Goal: Task Accomplishment & Management: Use online tool/utility

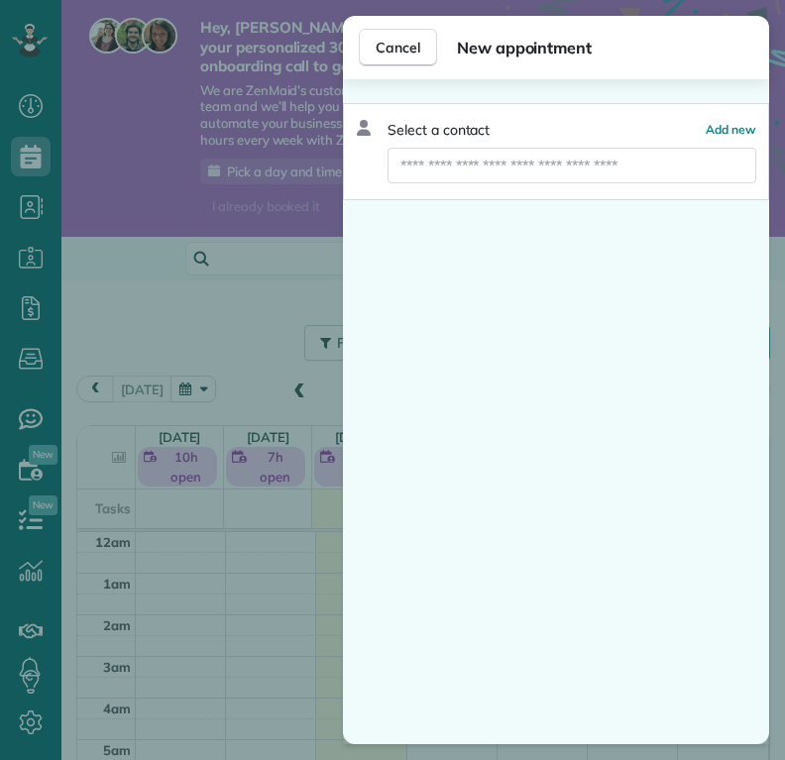
scroll to position [289, 0]
click at [722, 123] on span "Add new" at bounding box center [731, 129] width 51 height 15
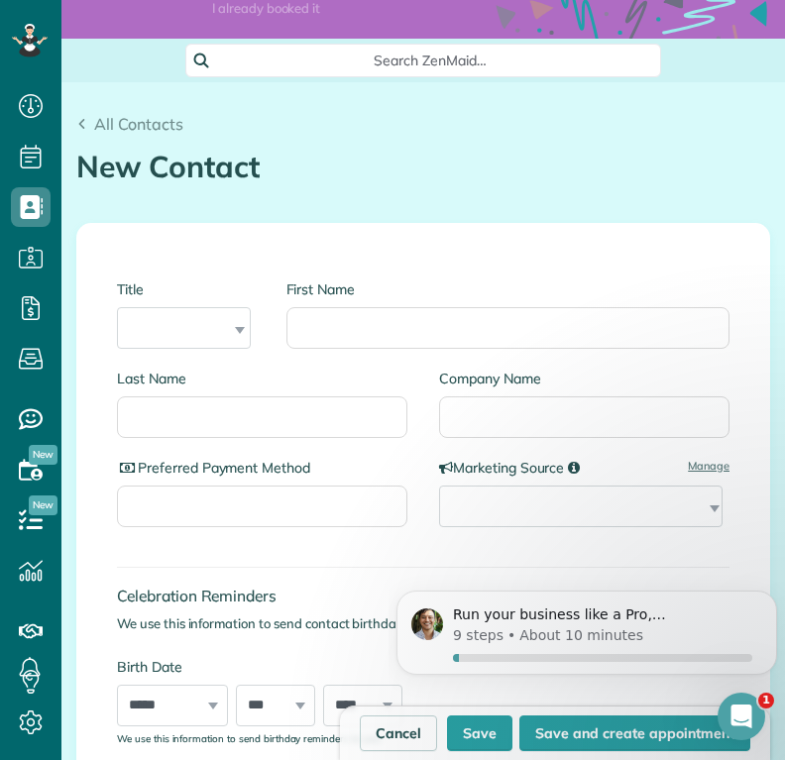
scroll to position [194, 0]
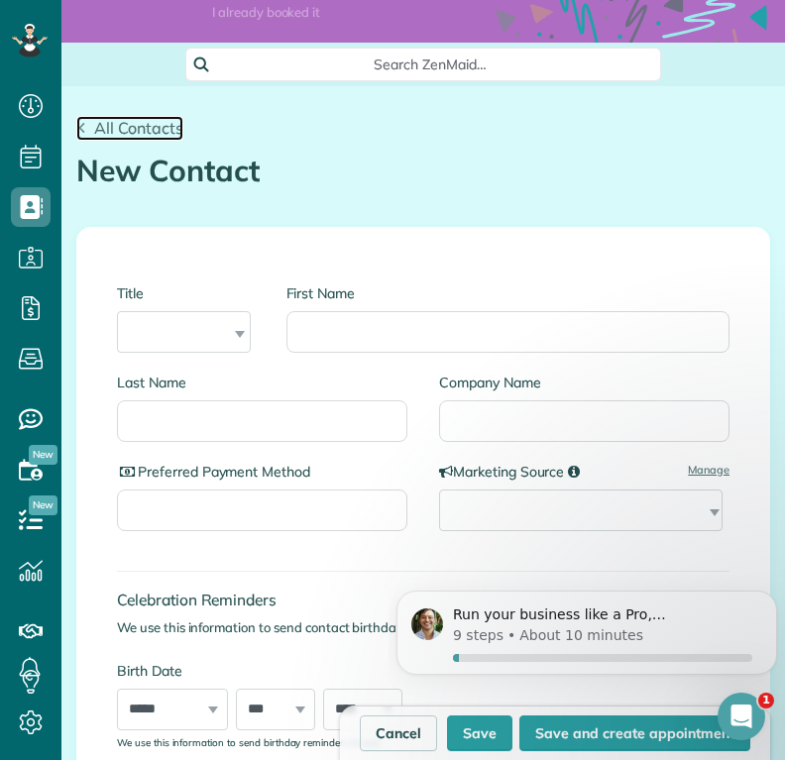
click at [147, 138] on span "All Contacts" at bounding box center [138, 128] width 89 height 20
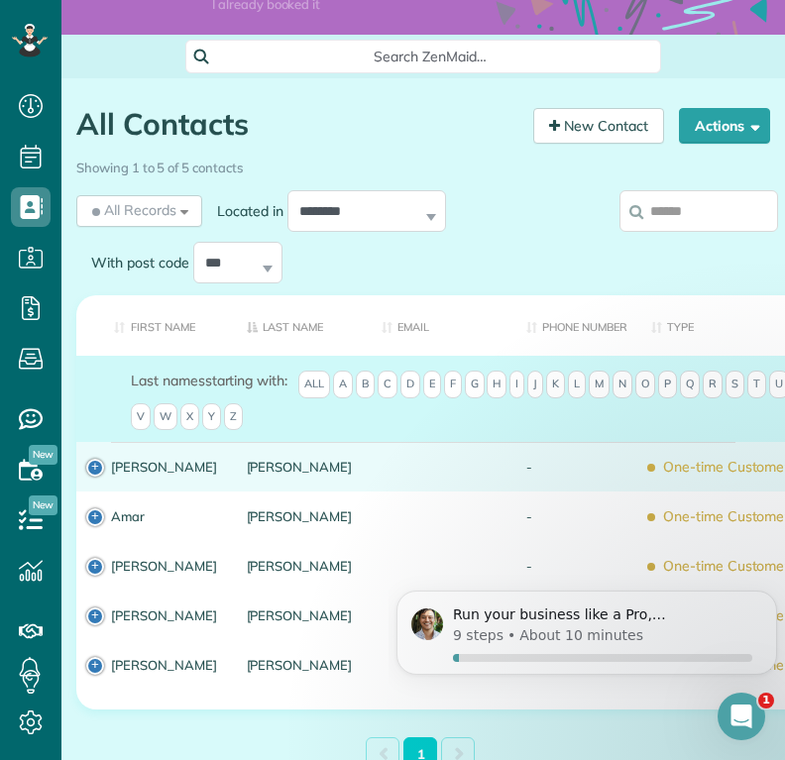
click at [367, 492] on div at bounding box center [439, 467] width 145 height 50
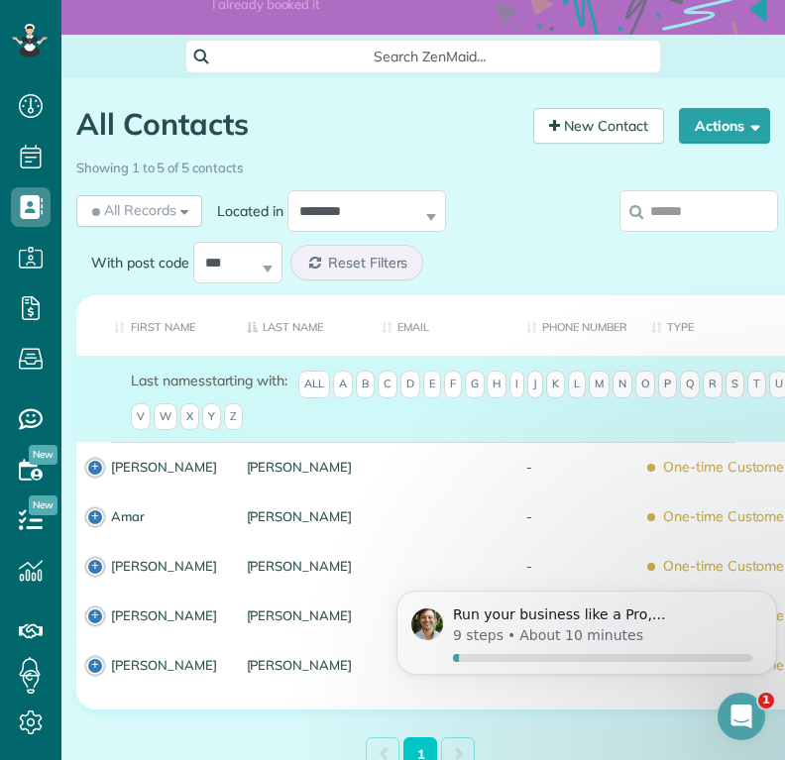
click at [367, 492] on div at bounding box center [439, 467] width 145 height 50
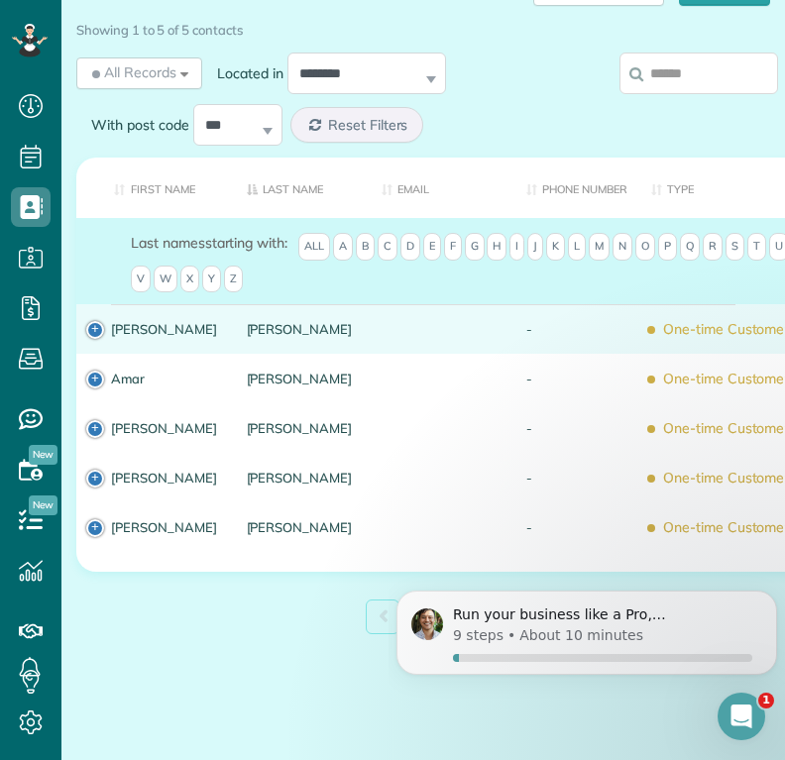
click at [99, 332] on td "Carolyn" at bounding box center [154, 329] width 156 height 50
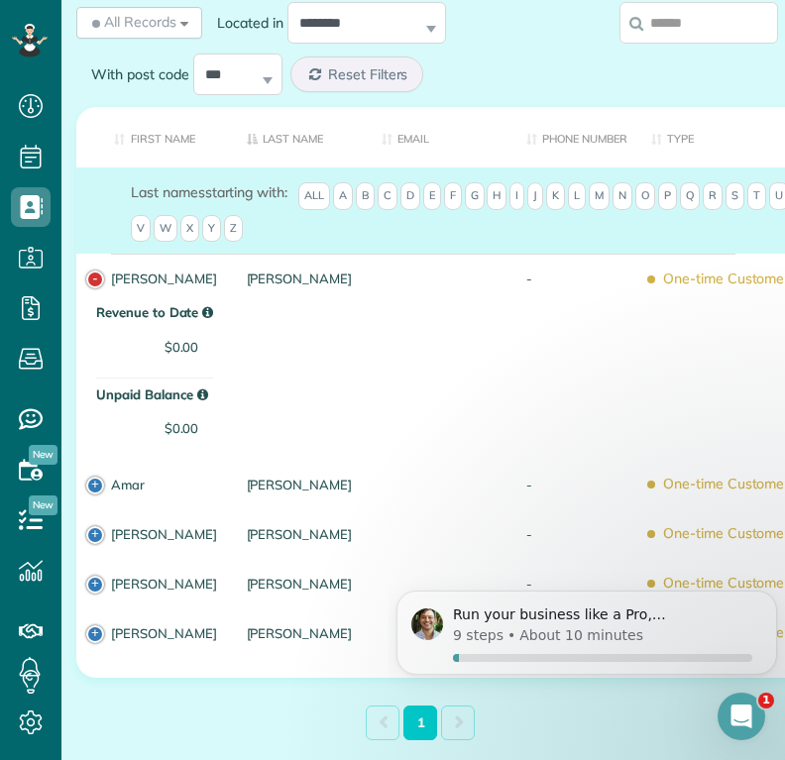
click at [408, 378] on td "Revenue to Date $0.00 Unpaid Balance $0.00" at bounding box center [444, 381] width 736 height 157
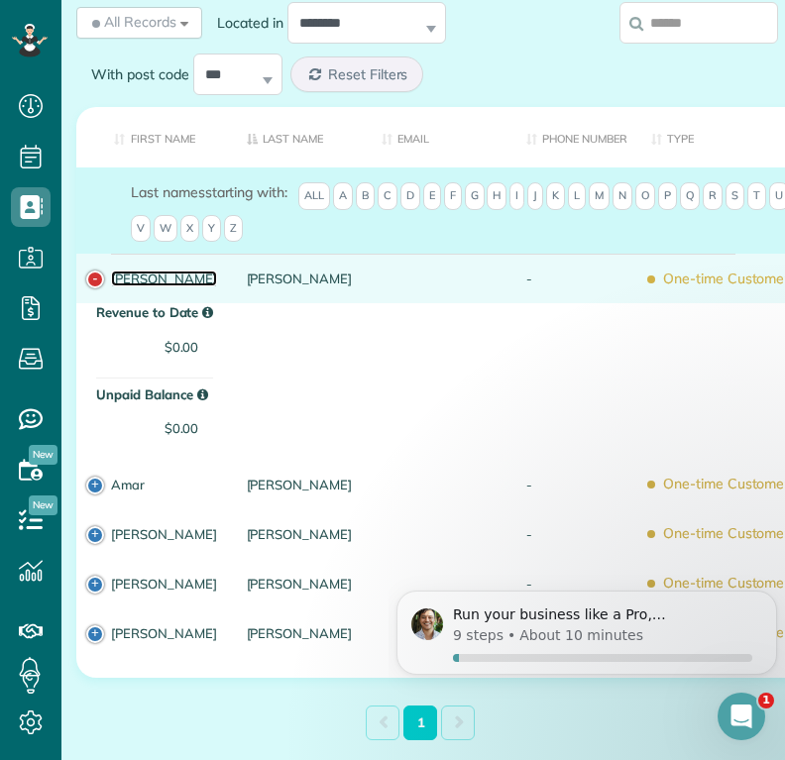
click at [164, 285] on link "[PERSON_NAME]" at bounding box center [164, 279] width 106 height 14
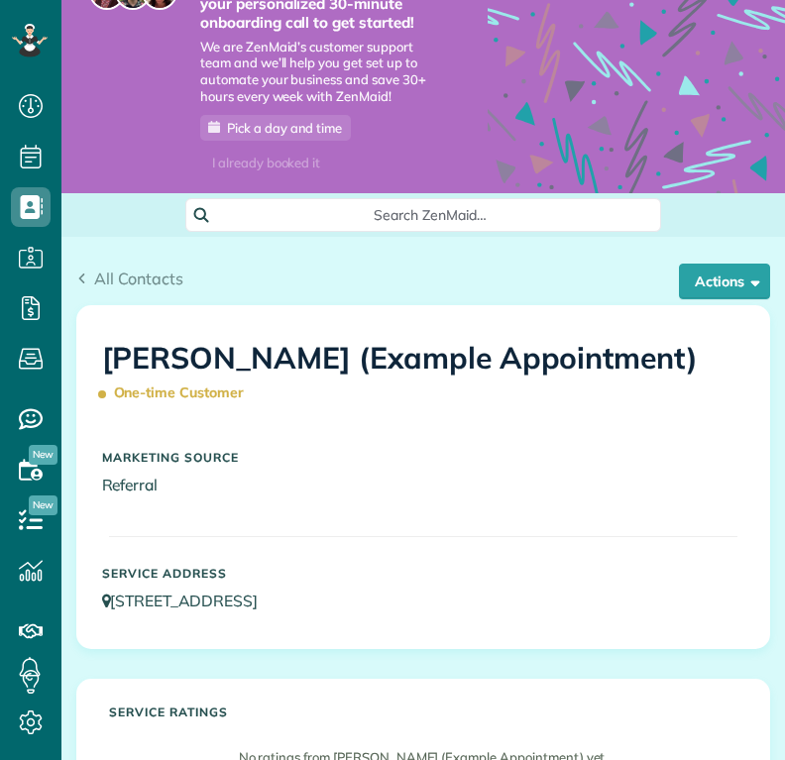
scroll to position [40, 0]
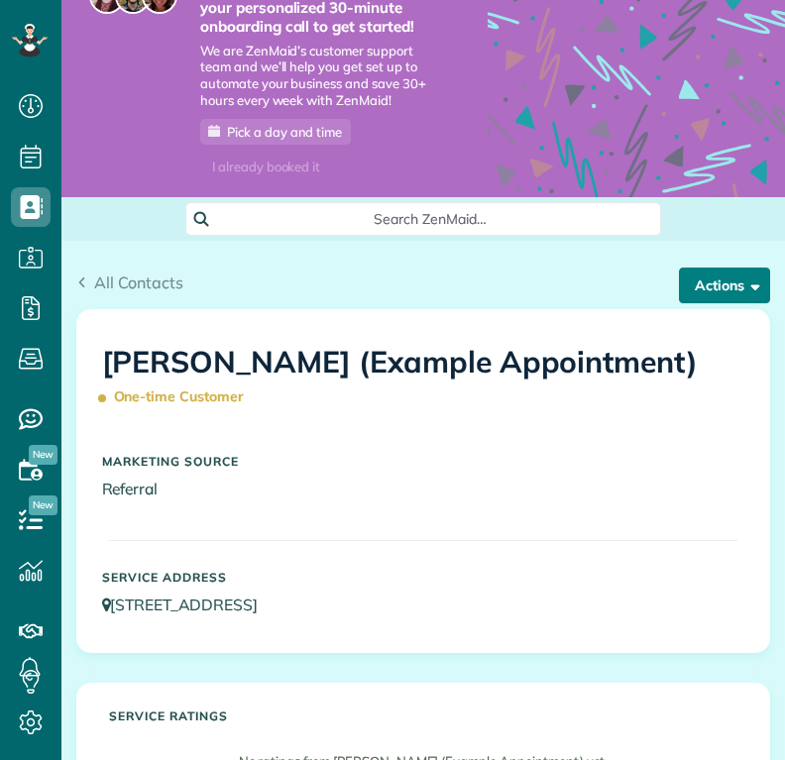
click at [728, 303] on button "Actions" at bounding box center [724, 286] width 91 height 36
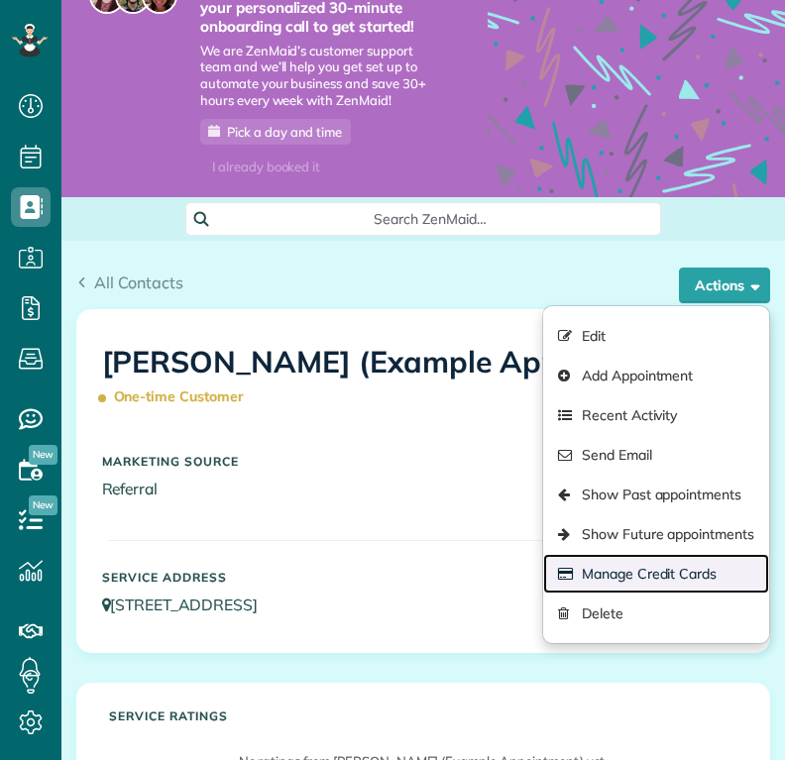
click at [647, 594] on link "Manage Credit Cards" at bounding box center [656, 574] width 226 height 40
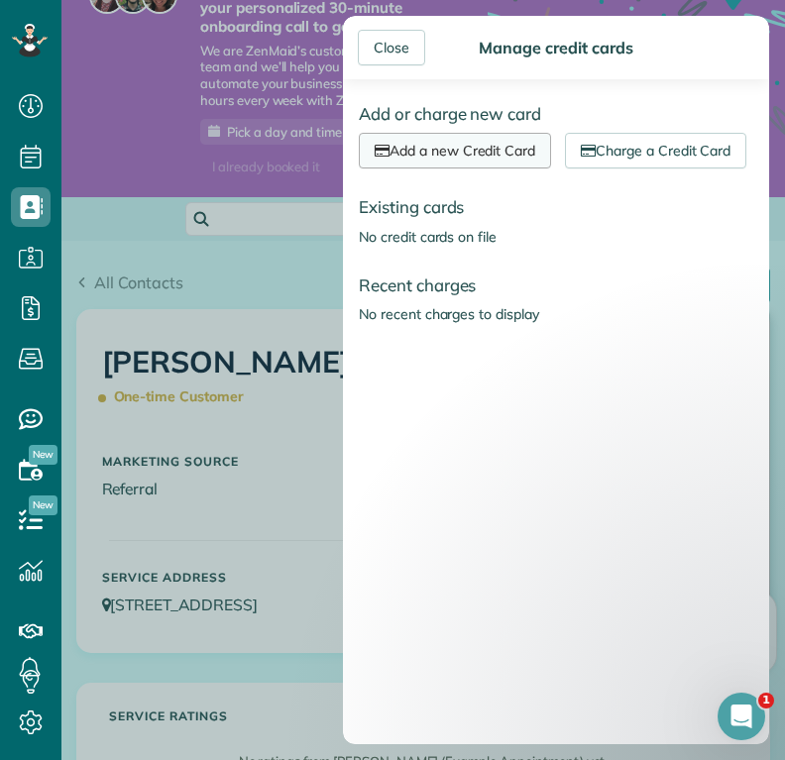
scroll to position [0, 0]
click at [565, 169] on link "Charge a Credit Card" at bounding box center [655, 151] width 181 height 36
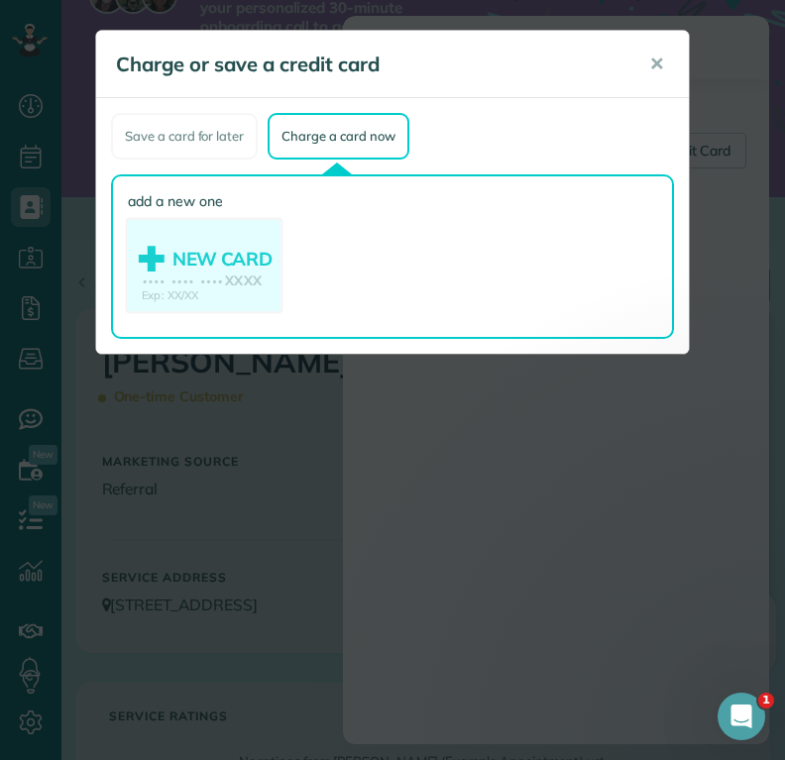
click at [207, 273] on use at bounding box center [204, 268] width 153 height 96
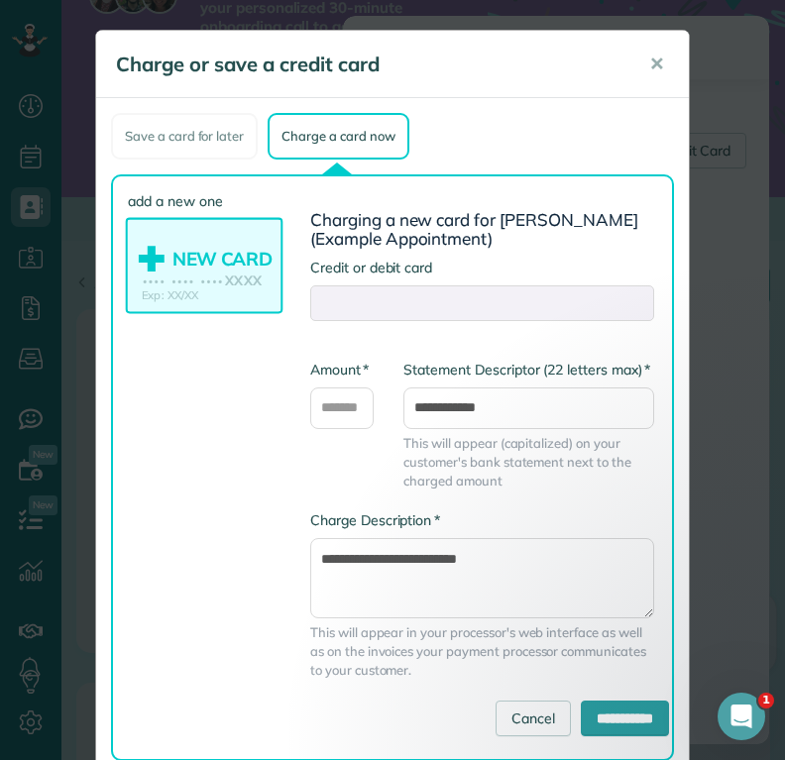
click at [207, 273] on use at bounding box center [204, 268] width 153 height 96
click at [649, 72] on span "✕" at bounding box center [656, 64] width 15 height 23
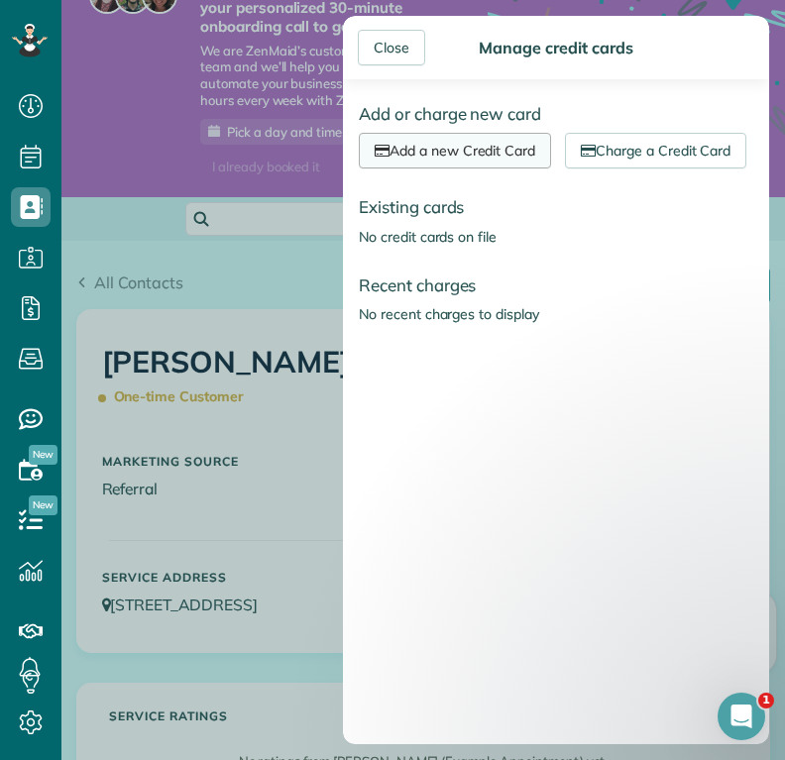
click at [514, 150] on link "Add a new Credit Card" at bounding box center [455, 151] width 192 height 36
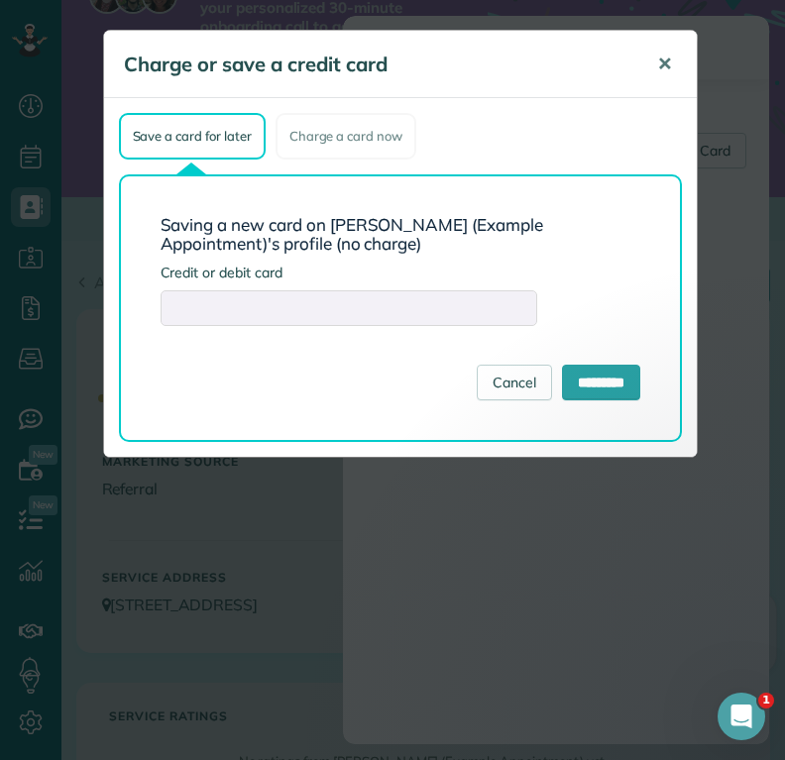
click at [664, 64] on span "✕" at bounding box center [664, 64] width 15 height 23
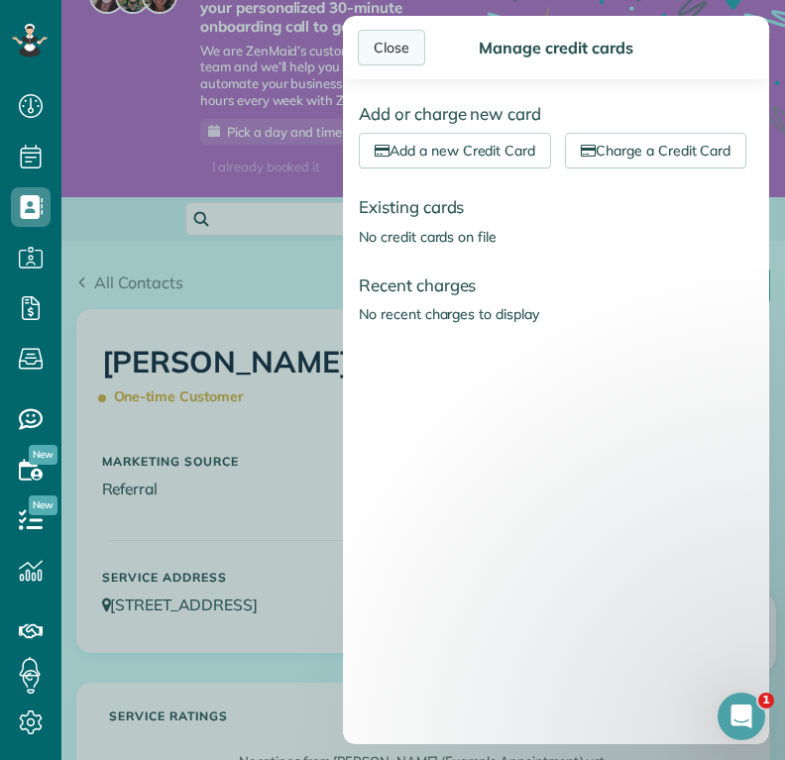
click at [395, 41] on div "Close" at bounding box center [391, 48] width 67 height 36
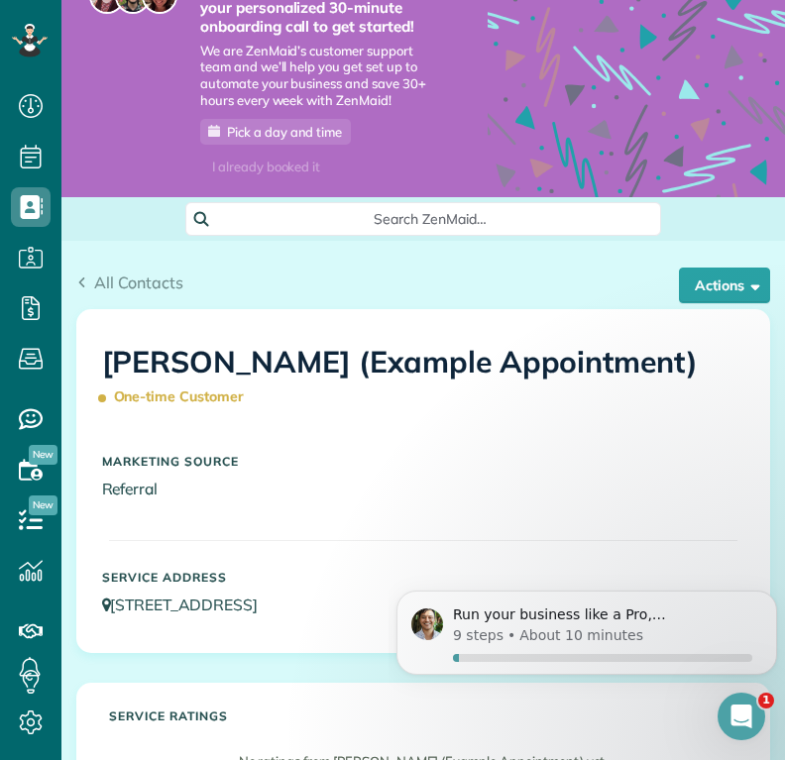
click at [157, 308] on div "All Contacts Actions Edit Add Appointment Recent Activity Send Email Show Past …" at bounding box center [423, 290] width 694 height 38
click at [157, 292] on span "All Contacts" at bounding box center [138, 283] width 89 height 20
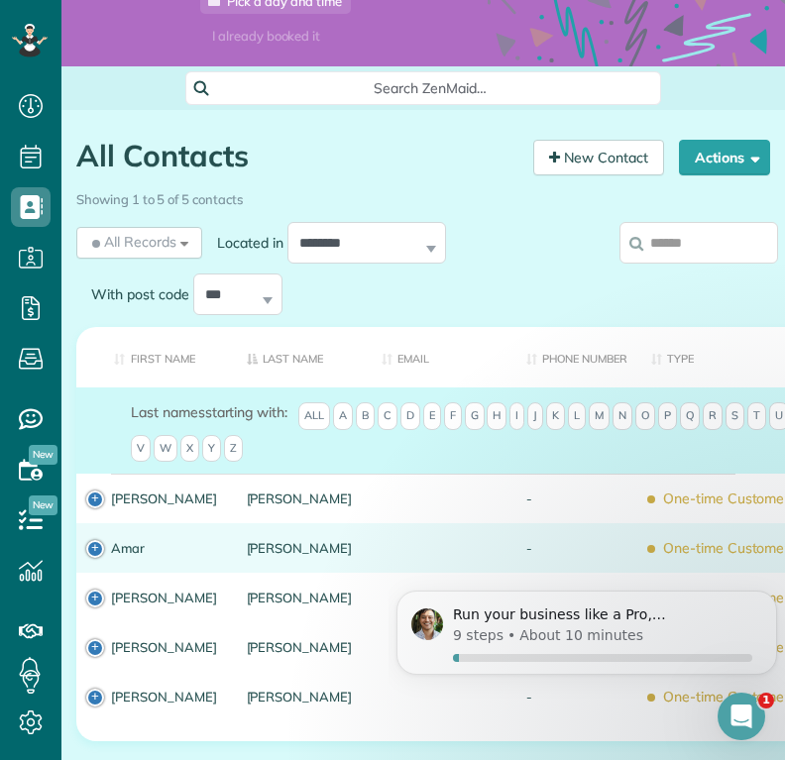
scroll to position [169, 0]
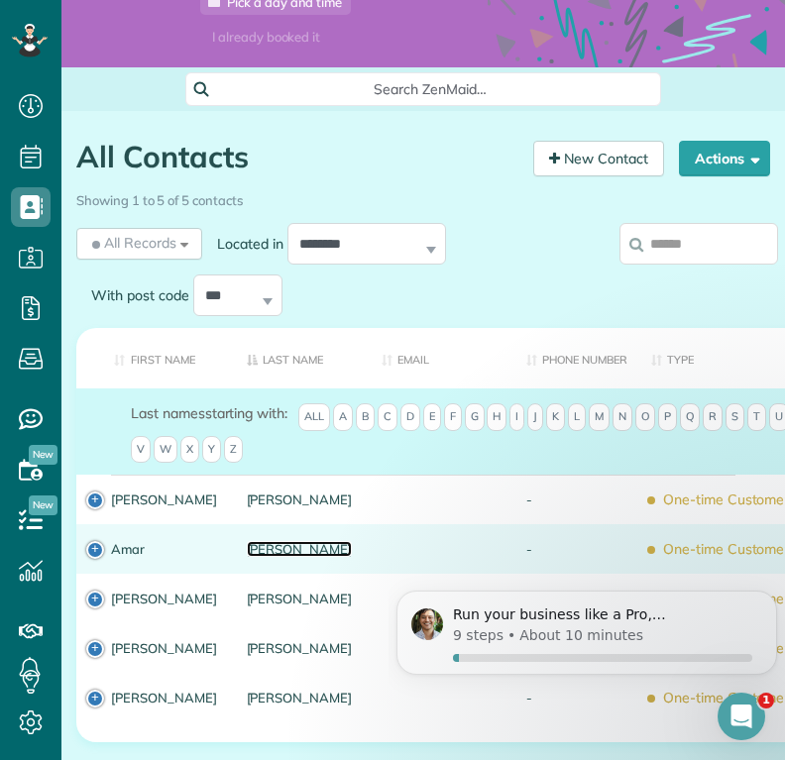
click at [255, 556] on link "Ghose" at bounding box center [300, 549] width 106 height 14
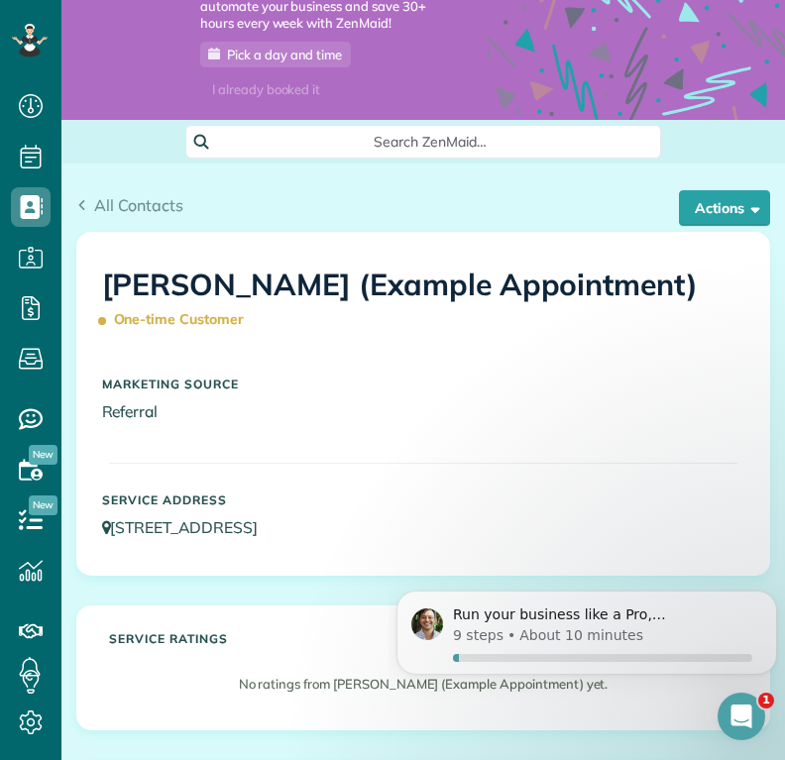
scroll to position [94, 0]
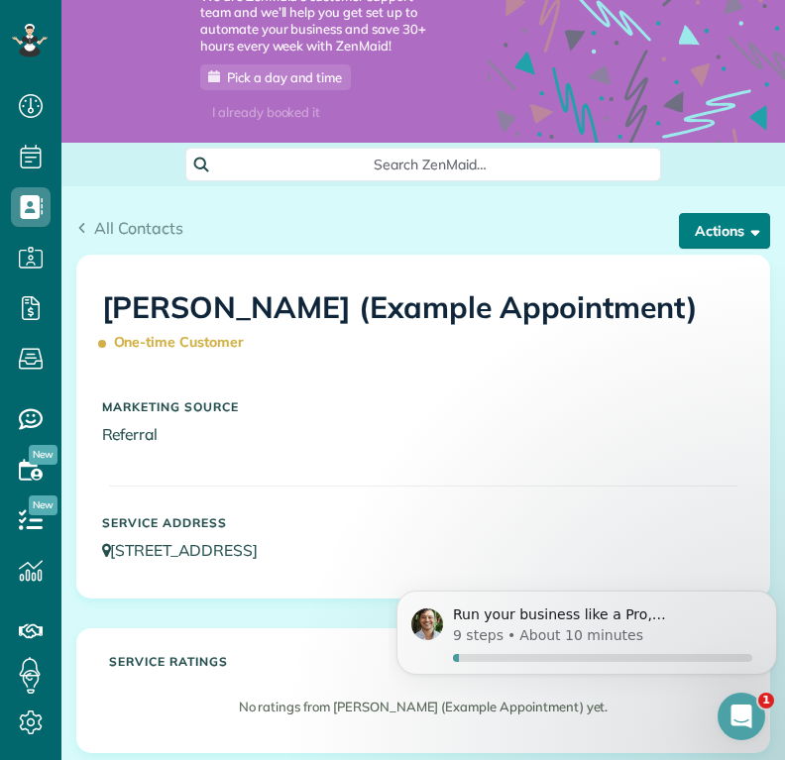
click at [701, 249] on button "Actions" at bounding box center [724, 231] width 91 height 36
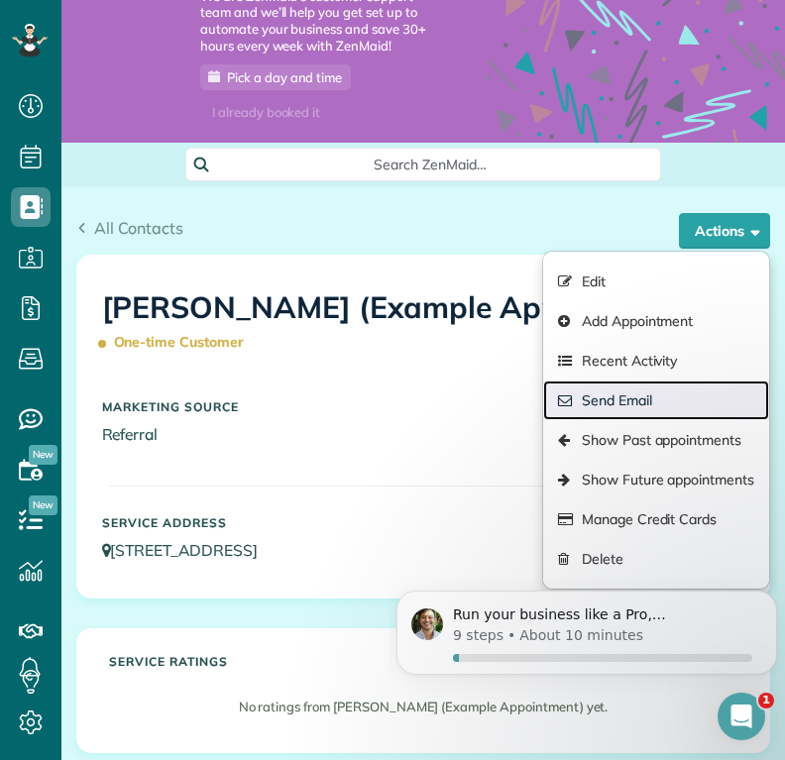
click at [613, 420] on link "Send Email" at bounding box center [656, 401] width 226 height 40
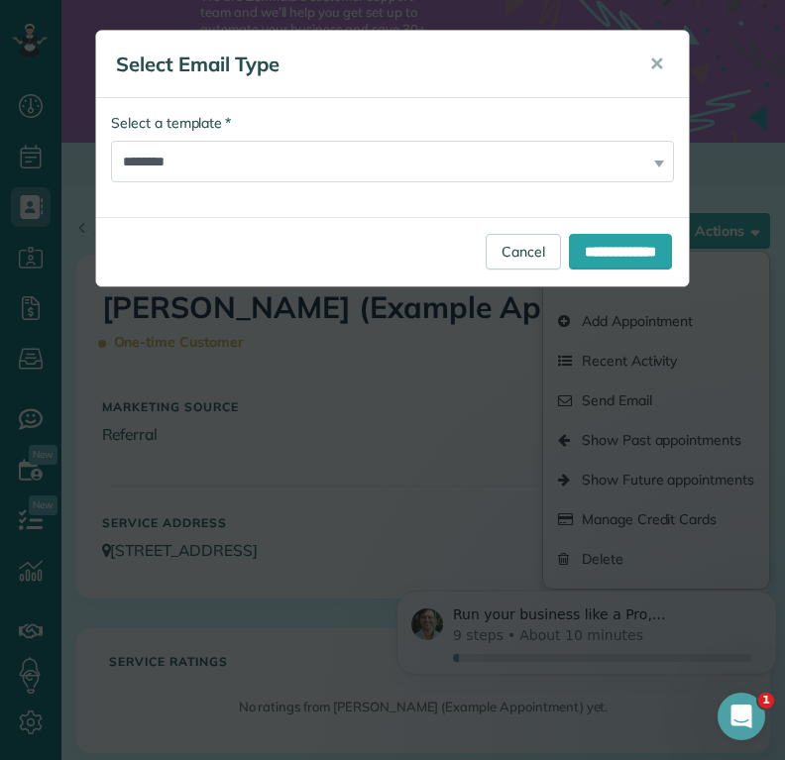
click at [658, 165] on div "**********" at bounding box center [392, 147] width 563 height 69
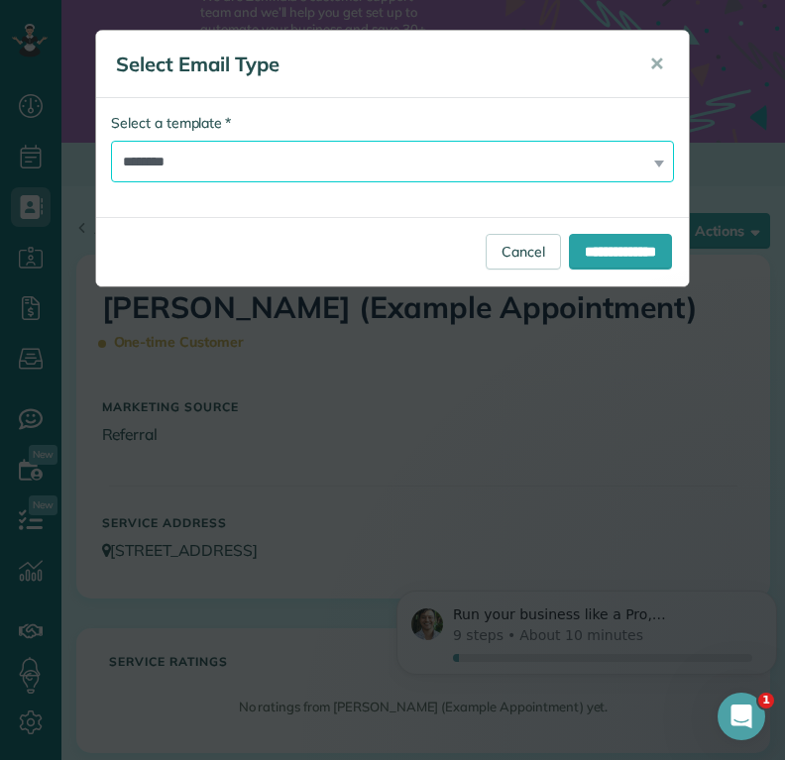
click at [572, 167] on select "**********" at bounding box center [392, 162] width 563 height 42
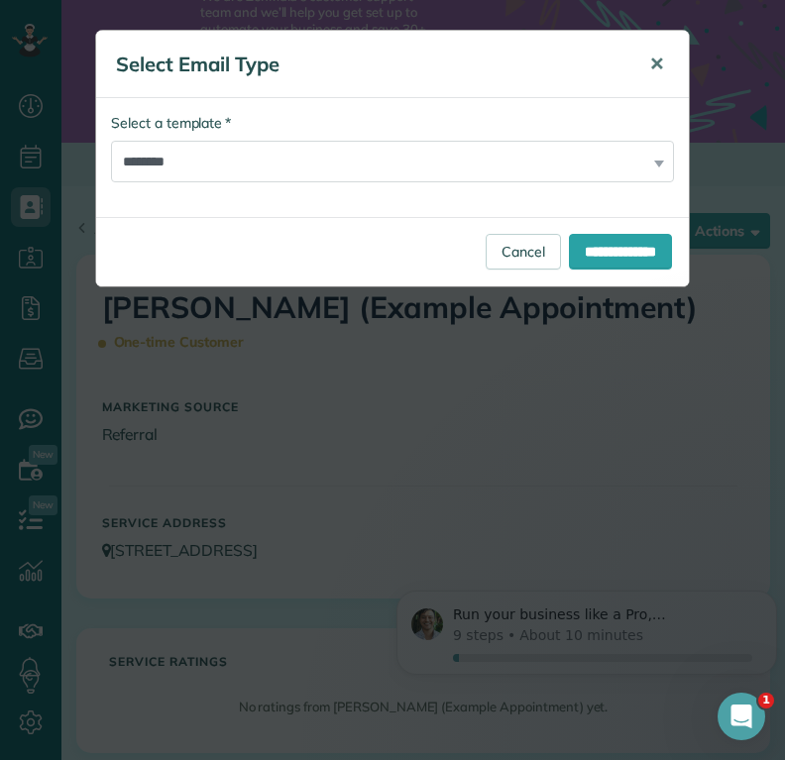
click at [649, 67] on span "✕" at bounding box center [656, 64] width 15 height 23
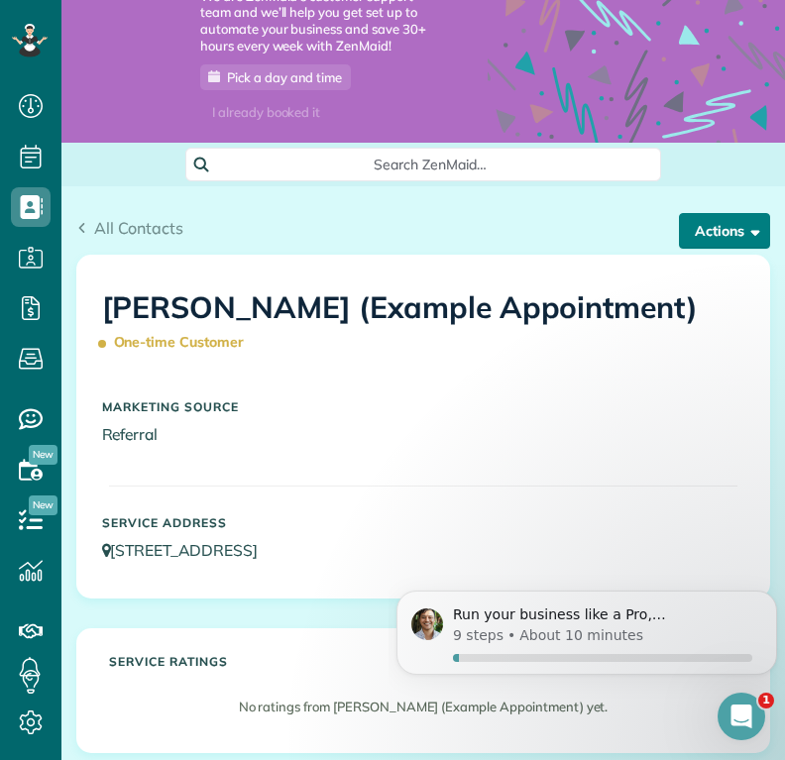
click at [709, 249] on button "Actions" at bounding box center [724, 231] width 91 height 36
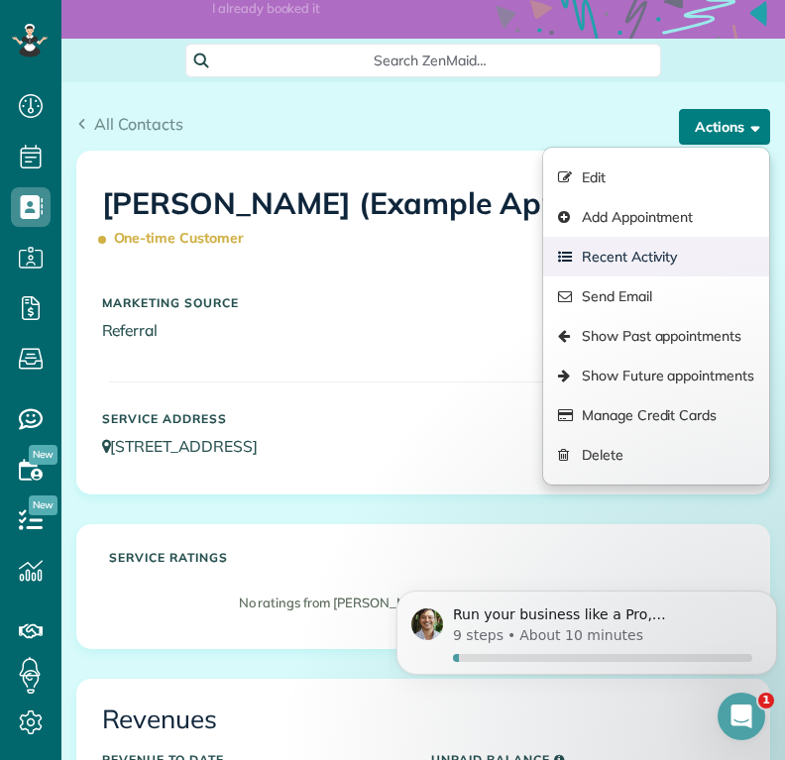
scroll to position [198, 0]
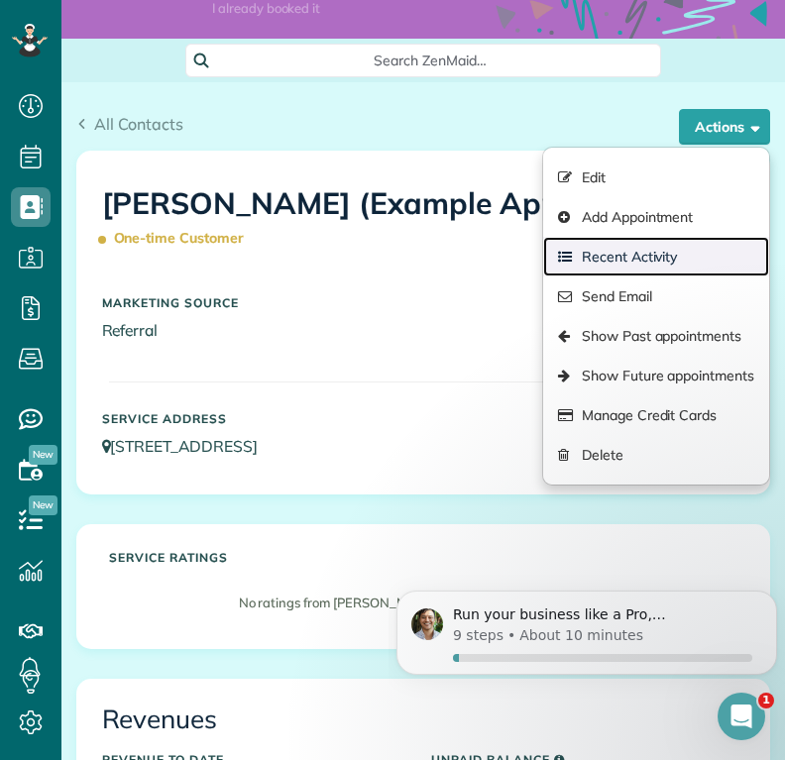
click at [651, 277] on link "Recent Activity" at bounding box center [656, 257] width 226 height 40
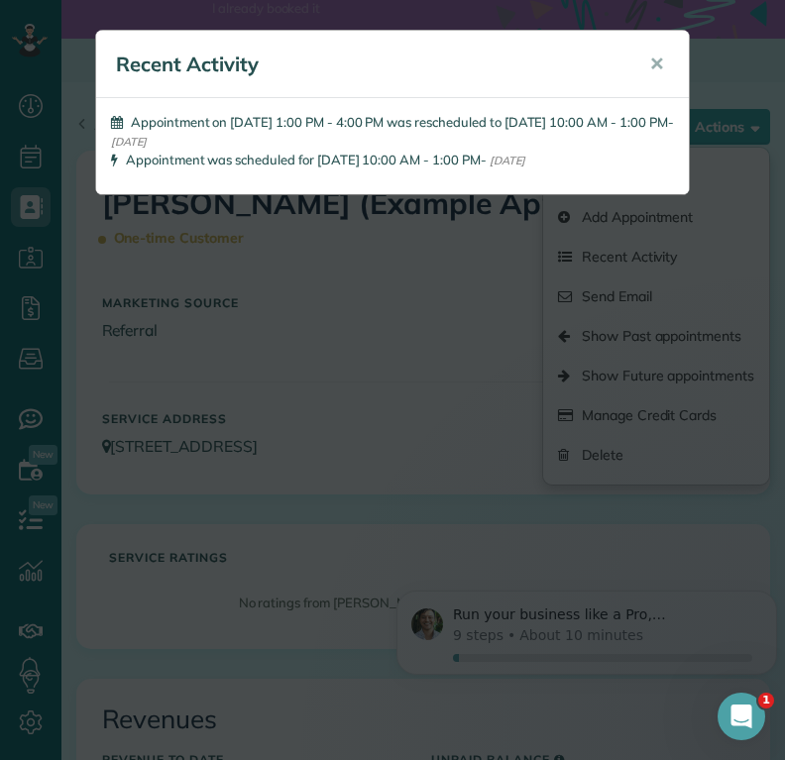
drag, startPoint x: 577, startPoint y: 136, endPoint x: 567, endPoint y: 125, distance: 14.7
click at [567, 125] on li "Appointment on 08/07/2025 1:00 PM - 4:00 PM was rescheduled to 08/07/2025 10:00…" at bounding box center [392, 132] width 563 height 38
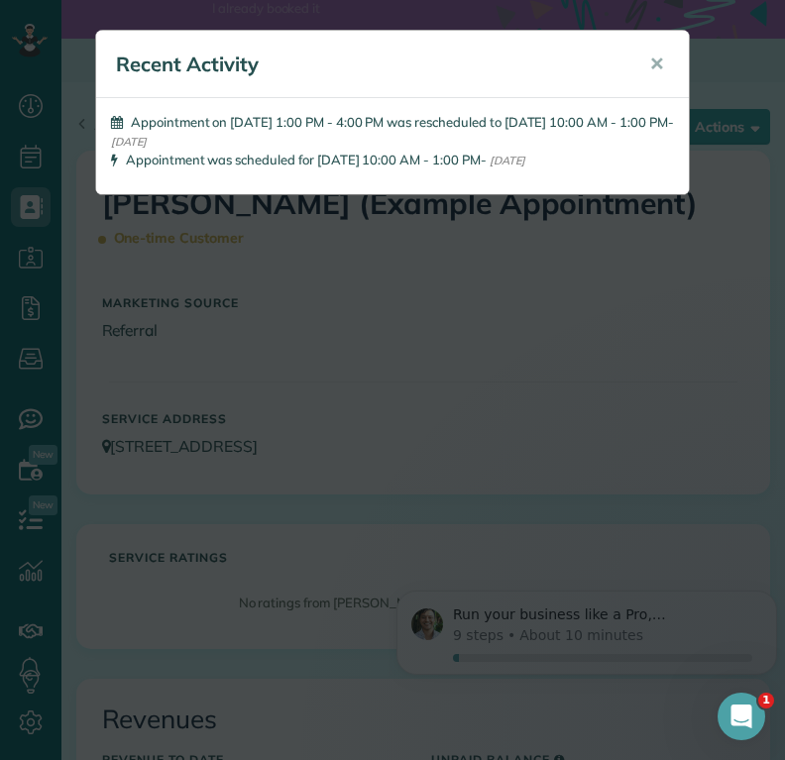
click at [567, 125] on span "Appointment on 08/07/2025 1:00 PM - 4:00 PM was rescheduled to 08/07/2025 10:00…" at bounding box center [399, 122] width 537 height 16
click at [659, 65] on span "✕" at bounding box center [656, 64] width 15 height 23
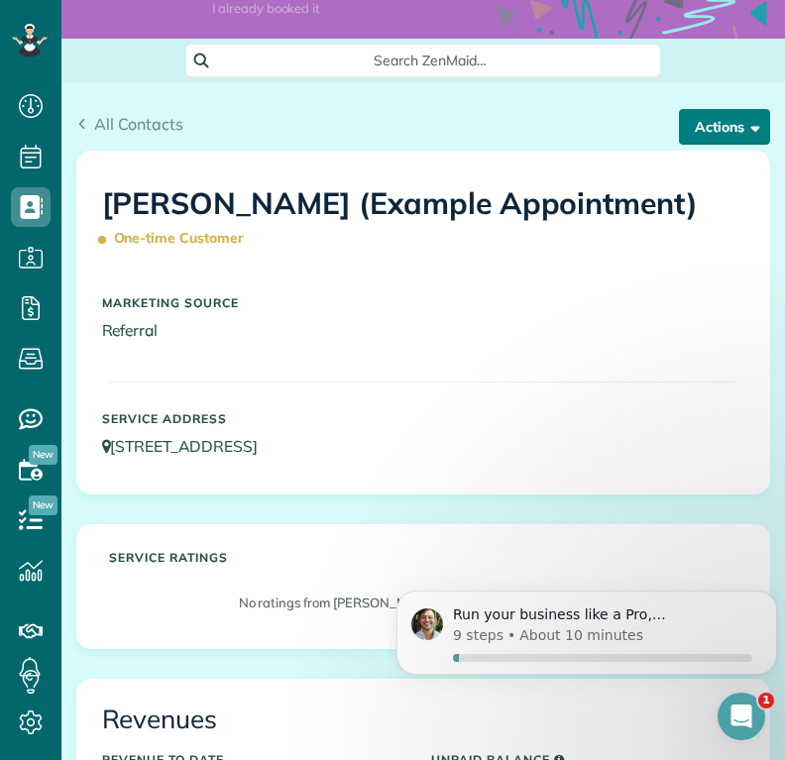
click at [691, 145] on button "Actions" at bounding box center [724, 127] width 91 height 36
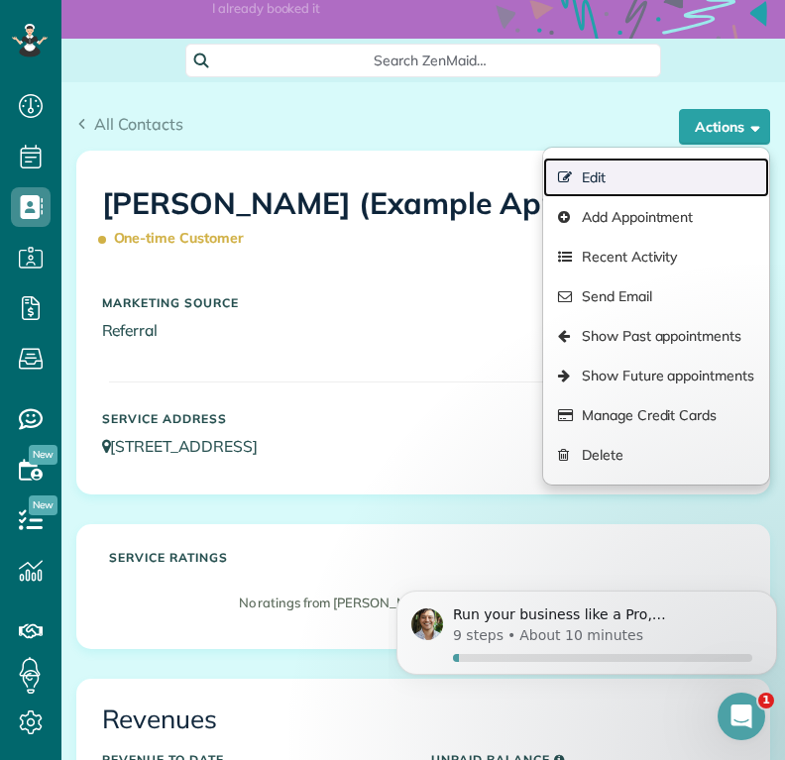
click at [560, 197] on link "Edit" at bounding box center [656, 178] width 226 height 40
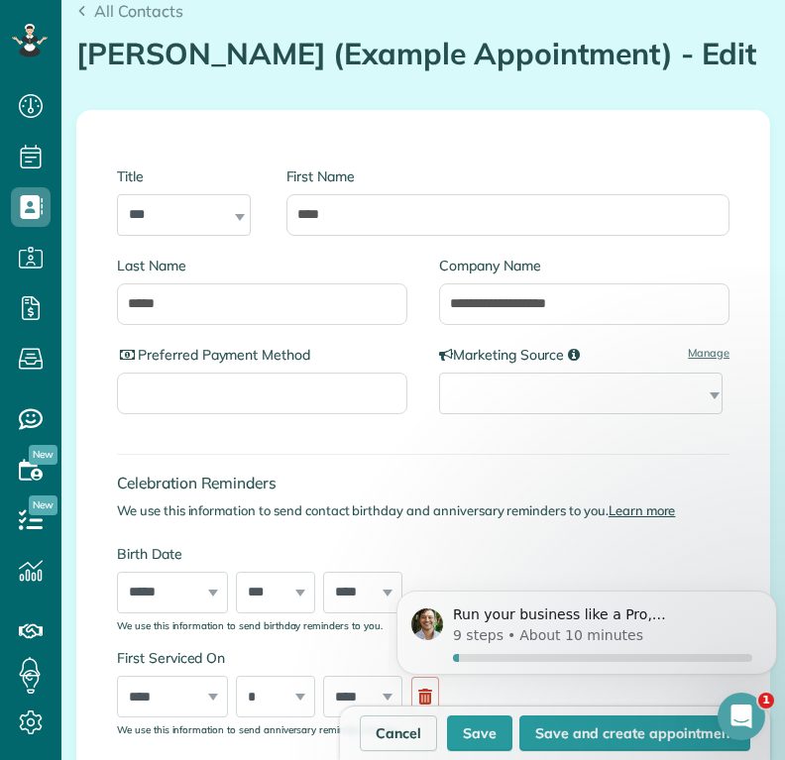
scroll to position [312, 0]
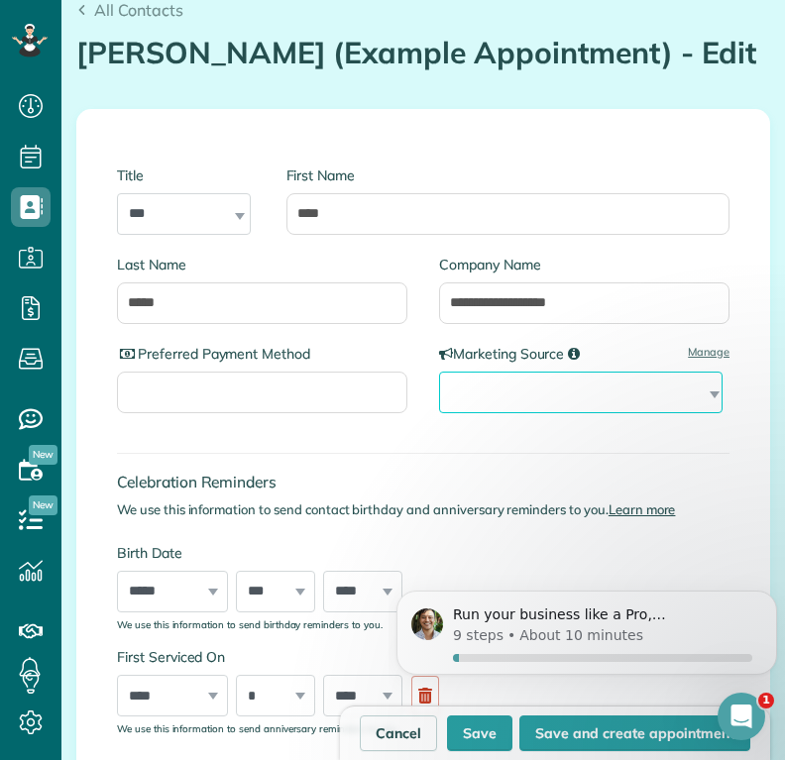
click at [684, 413] on select "**********" at bounding box center [580, 393] width 283 height 42
click at [688, 360] on link "Manage" at bounding box center [709, 352] width 42 height 16
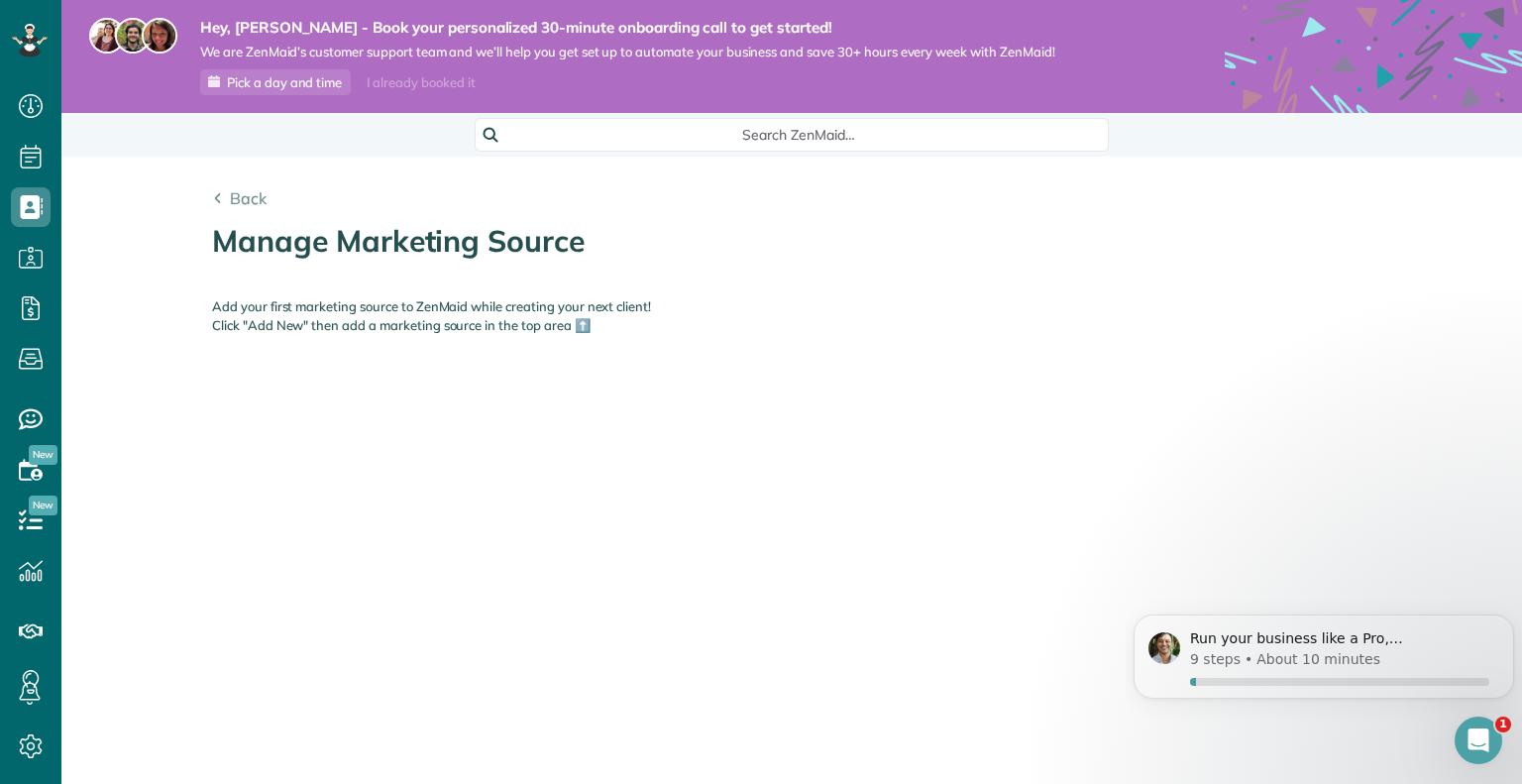
scroll to position [784, 60]
click at [583, 327] on div "Add your first marketing source to ZenMaid while creating your next client! Cli…" at bounding box center [445, 316] width 496 height 38
click at [583, 326] on div "Add your first marketing source to ZenMaid while creating your next client! Cli…" at bounding box center [445, 316] width 496 height 38
click at [522, 128] on span "Search ZenMaid…" at bounding box center [799, 135] width 603 height 20
click at [420, 221] on html "Dashboard Scheduling Calendar View List View Dispatch View - Weekly scheduling …" at bounding box center [761, 392] width 1522 height 784
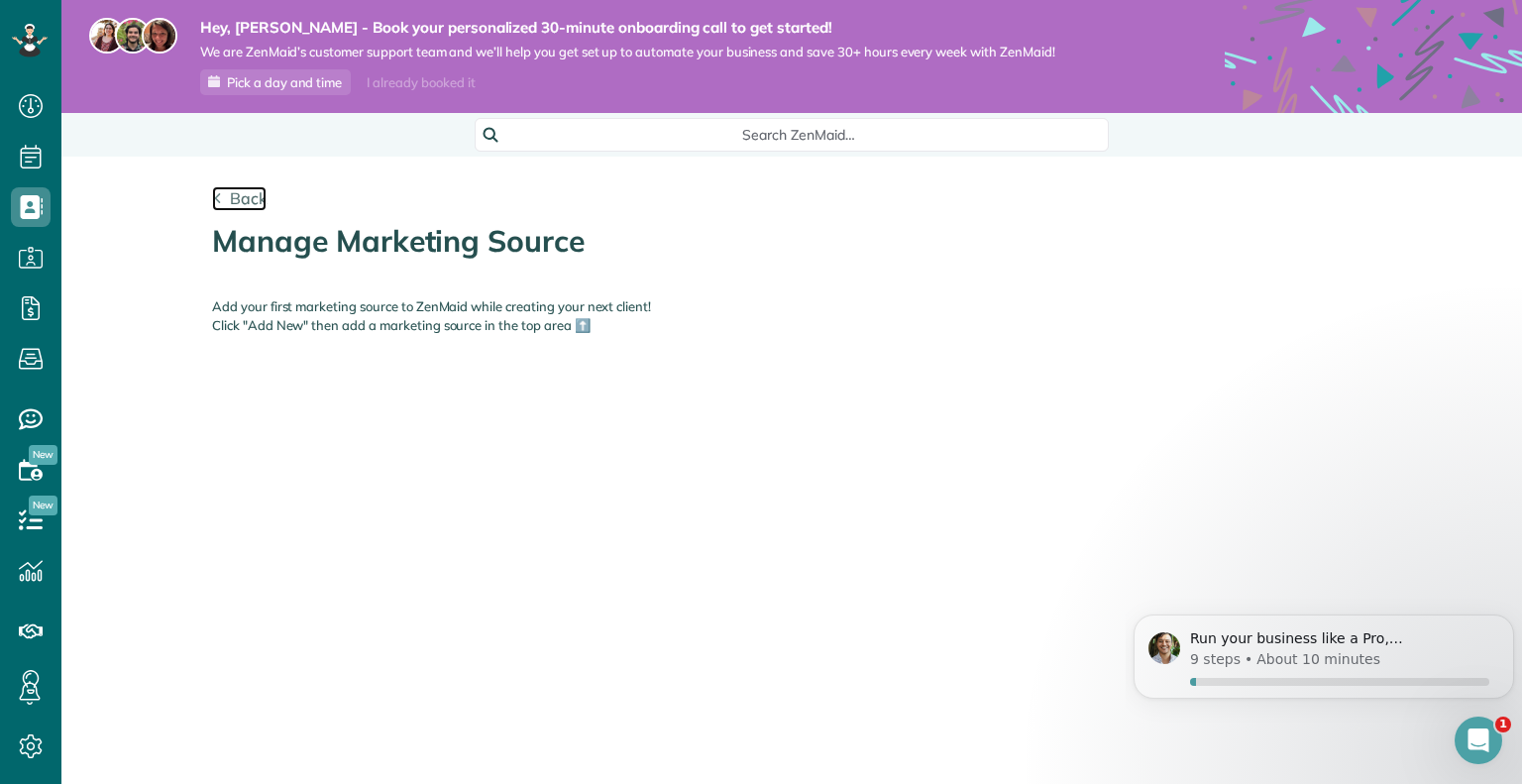
click at [240, 196] on span "Back" at bounding box center [248, 198] width 37 height 20
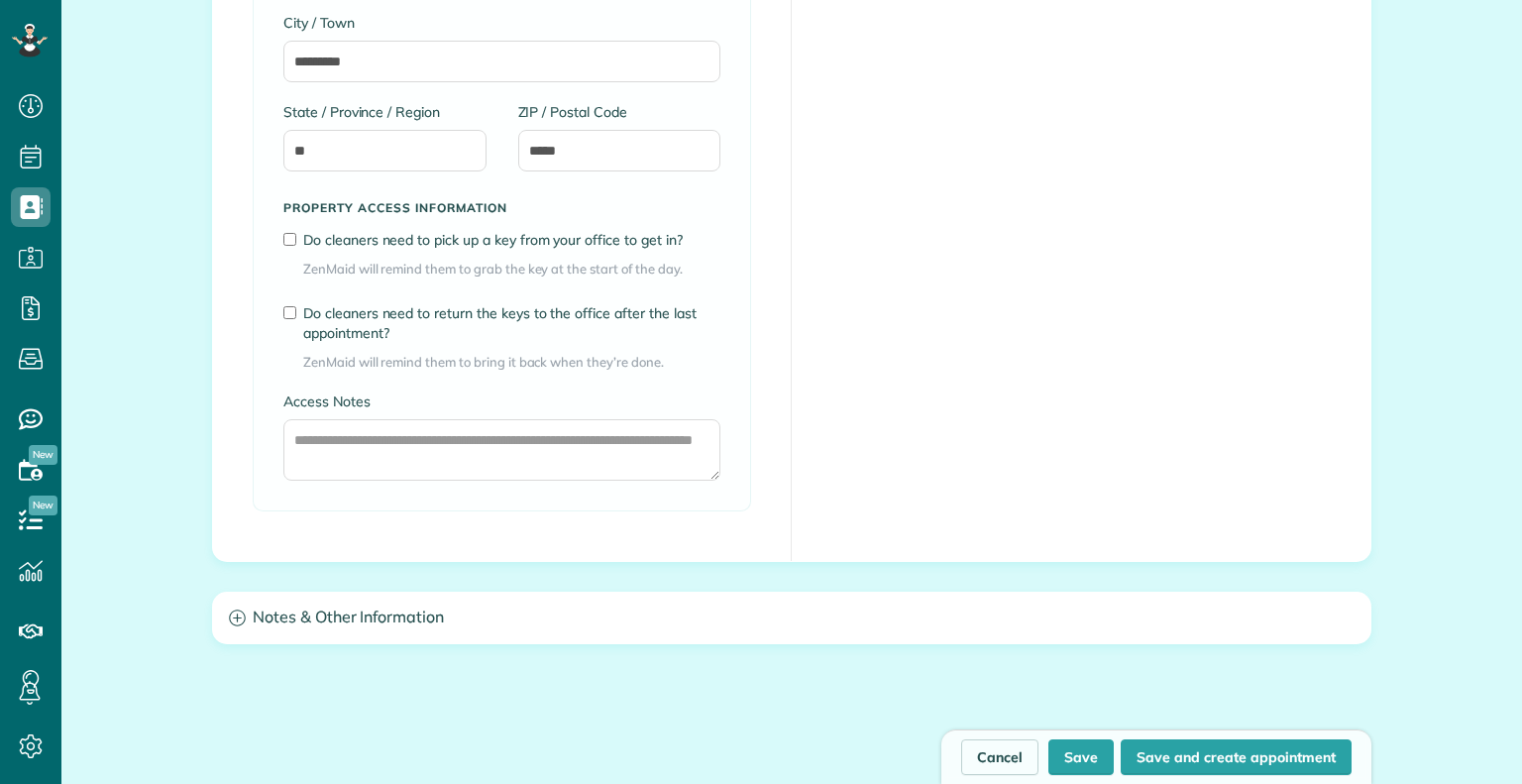
scroll to position [1471, 0]
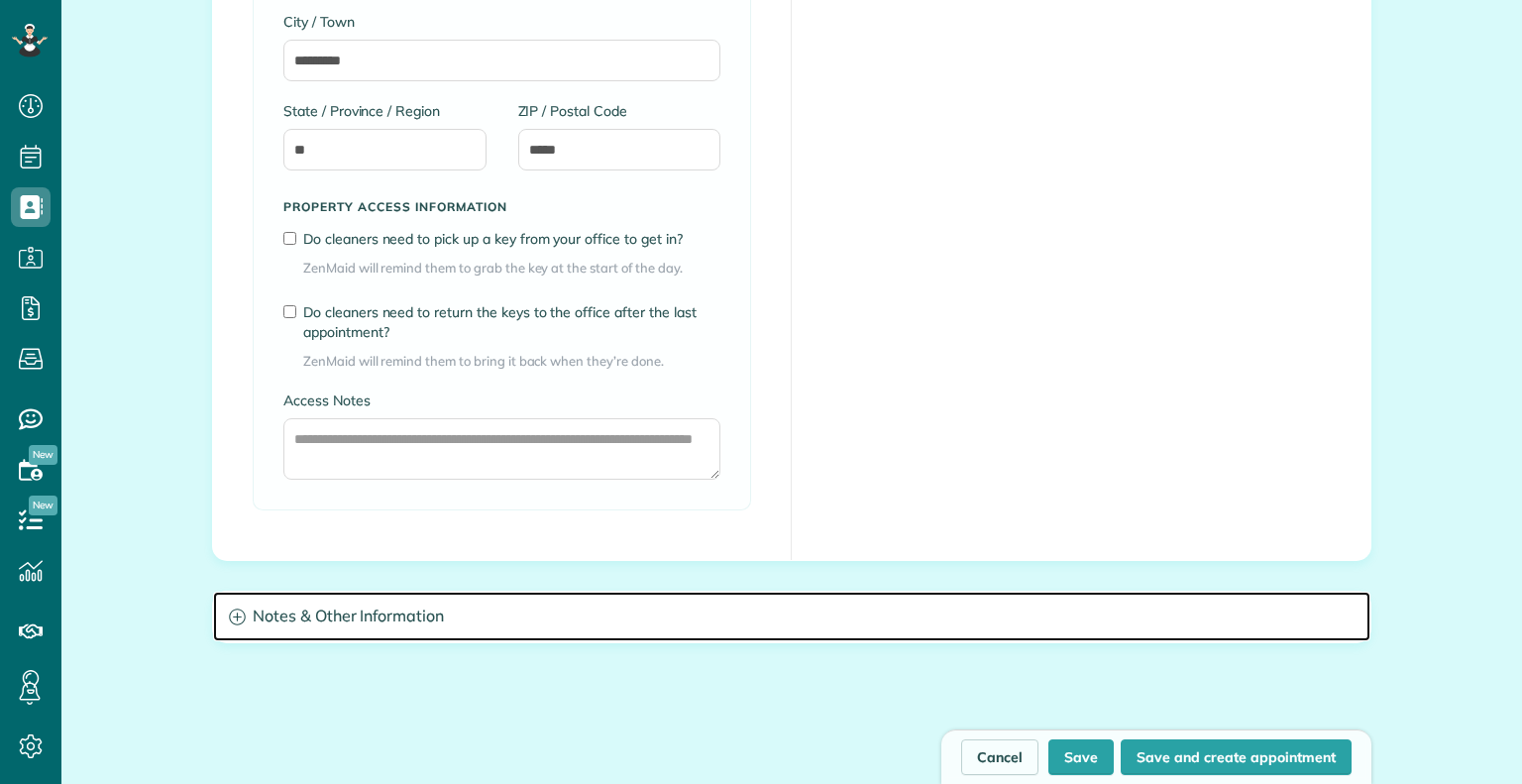
click at [239, 617] on h3 "Notes & Other Information" at bounding box center [792, 617] width 1158 height 51
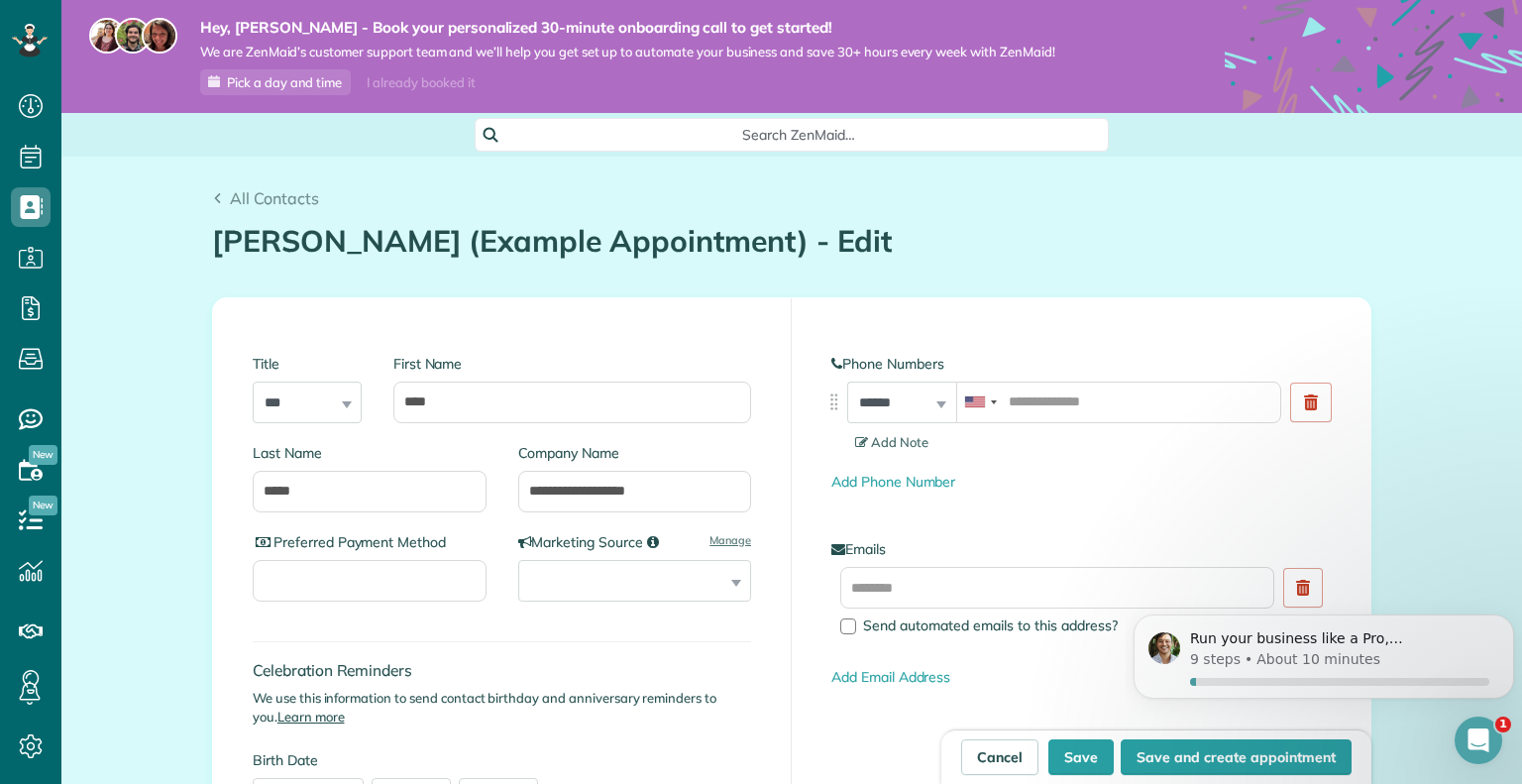
scroll to position [0, 0]
click at [727, 543] on link "Manage" at bounding box center [731, 540] width 42 height 16
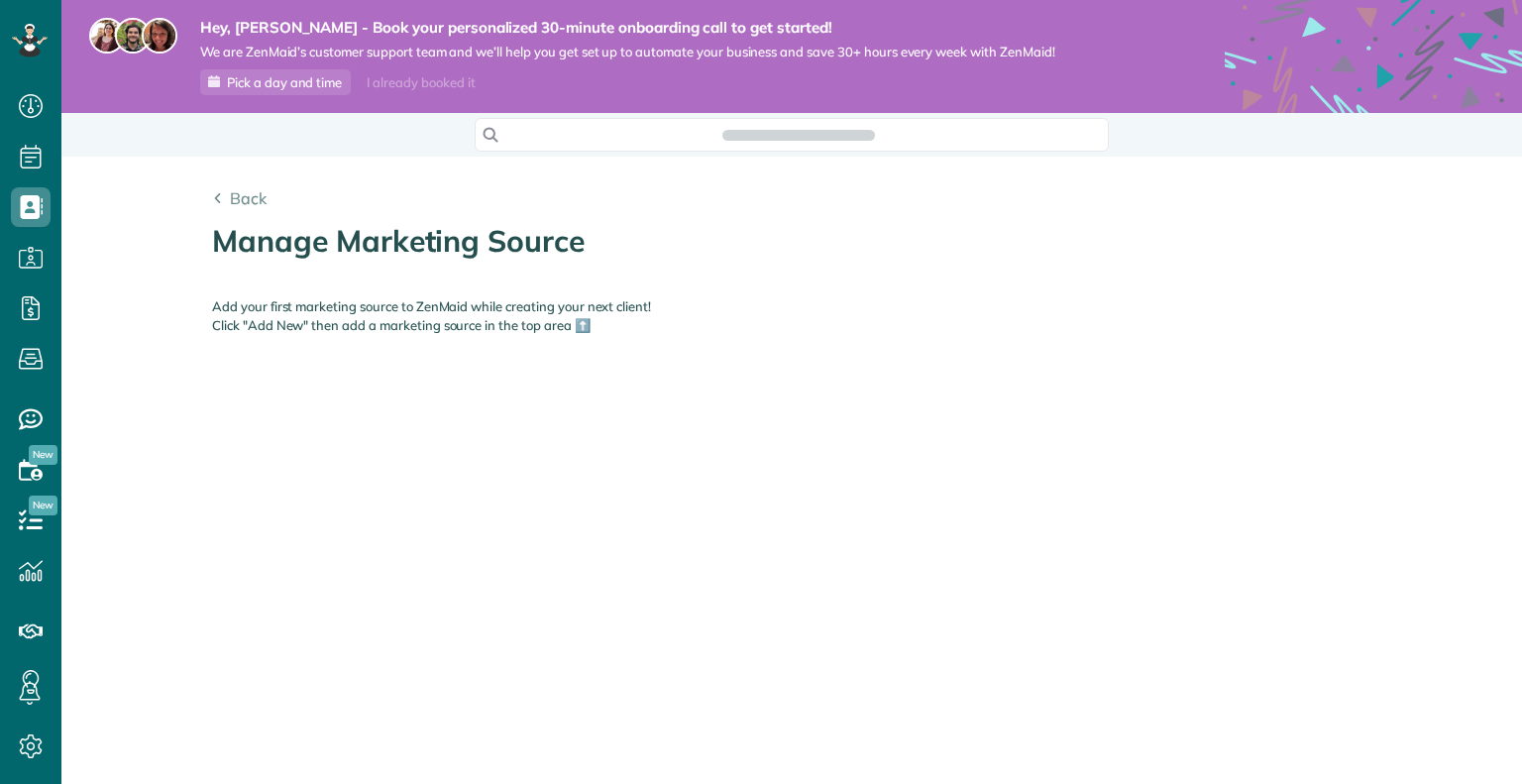
scroll to position [9, 9]
click at [587, 324] on div "Add your first marketing source to ZenMaid while creating your next client! Cli…" at bounding box center [445, 316] width 496 height 38
click at [578, 324] on div "Add your first marketing source to ZenMaid while creating your next client! Cli…" at bounding box center [445, 316] width 496 height 38
click at [288, 336] on div "Back Manage Marketing Source Contacts in ZenMaid [2 min] Add your first marketi…" at bounding box center [791, 305] width 1189 height 297
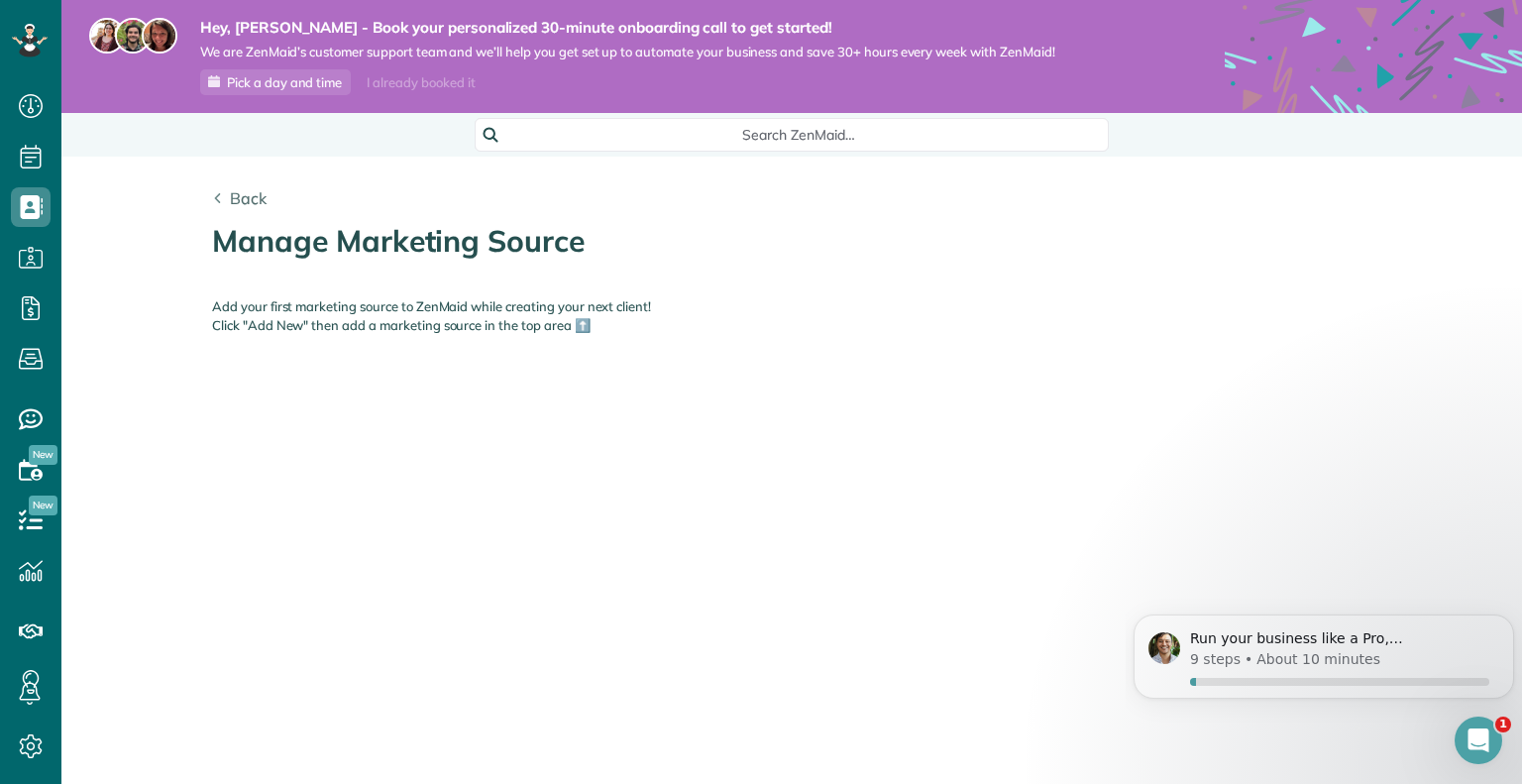
scroll to position [0, 0]
click at [238, 198] on span "Back" at bounding box center [248, 198] width 37 height 20
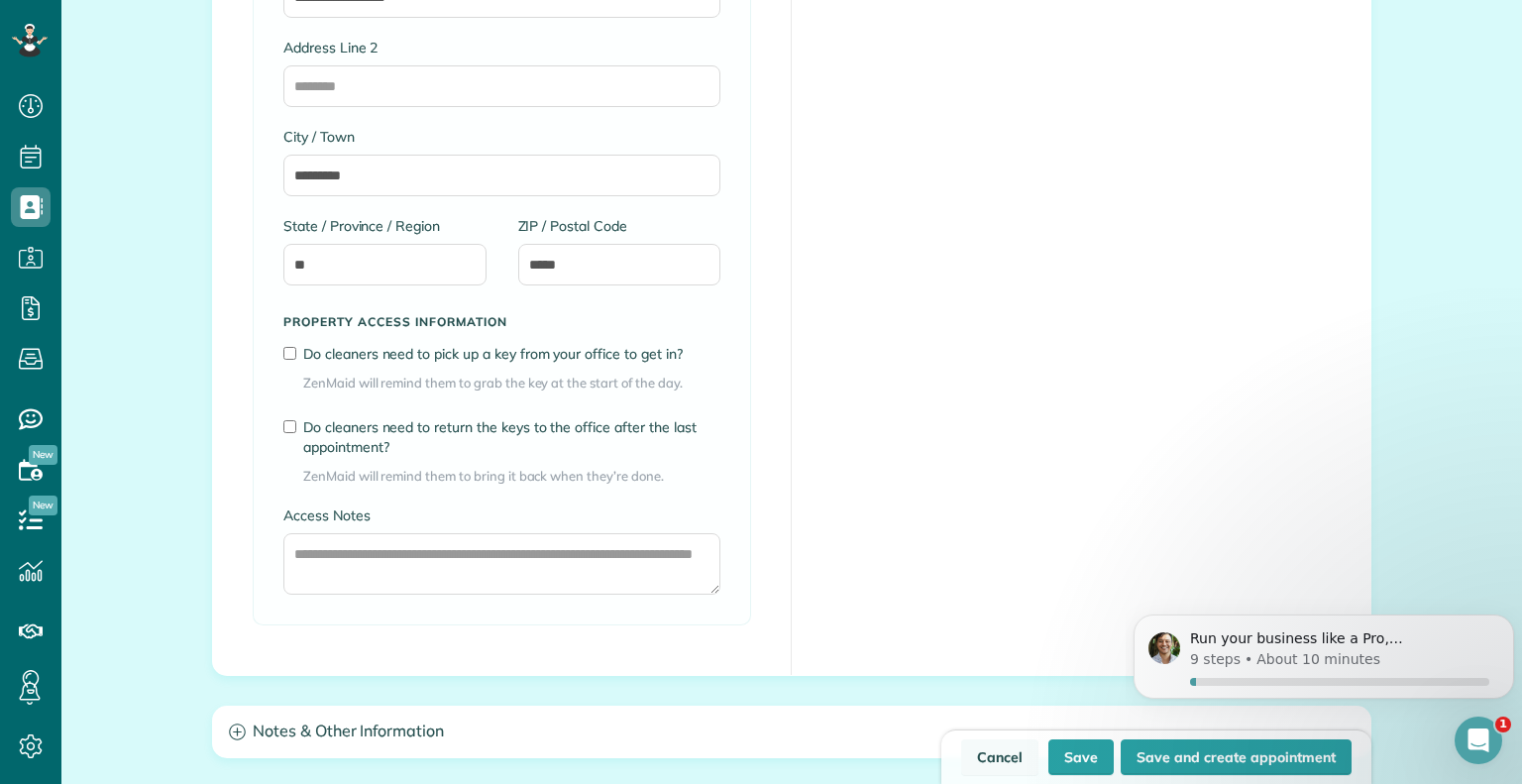
click at [1014, 758] on link "Cancel" at bounding box center [999, 757] width 77 height 36
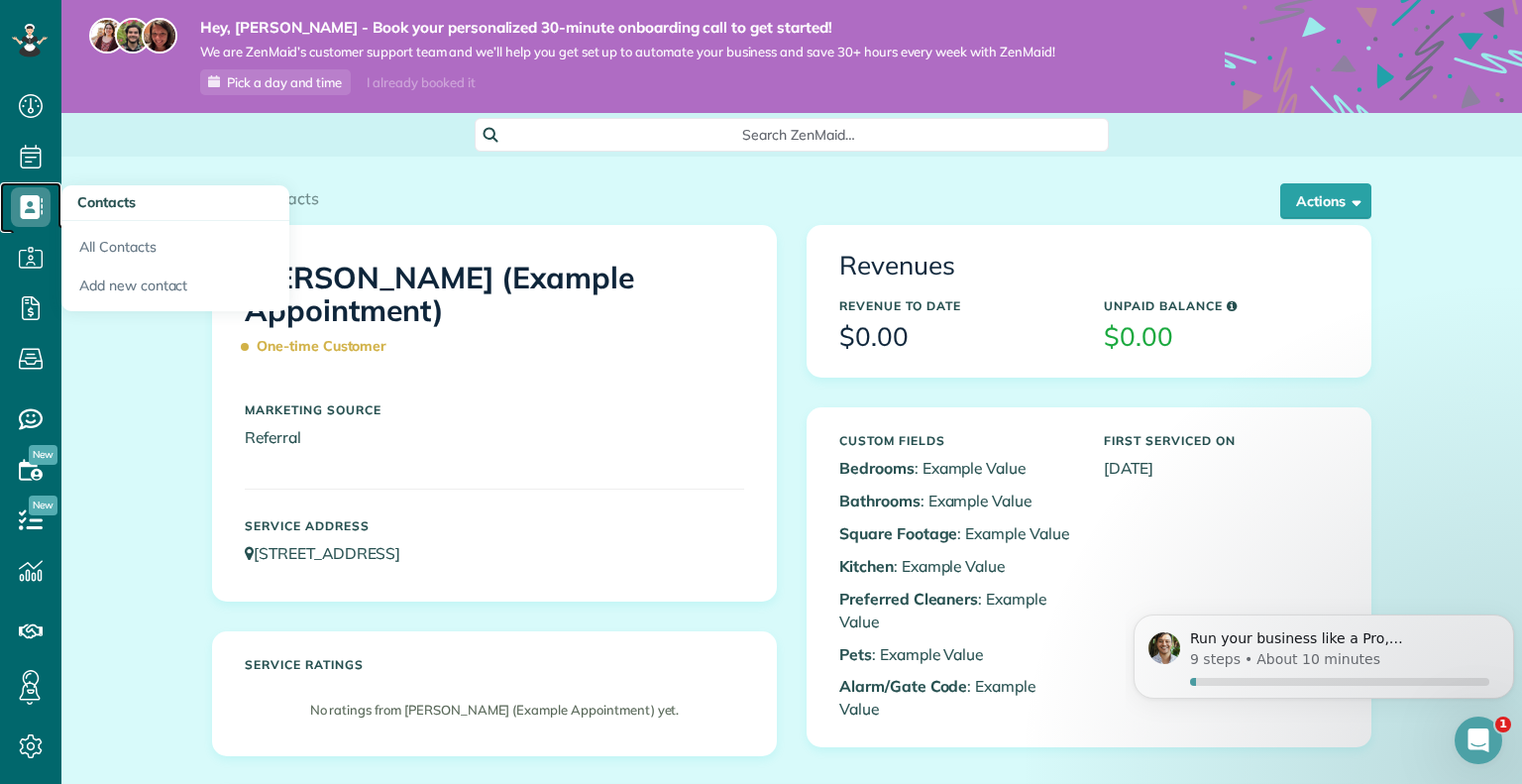
click at [38, 207] on use at bounding box center [32, 207] width 23 height 24
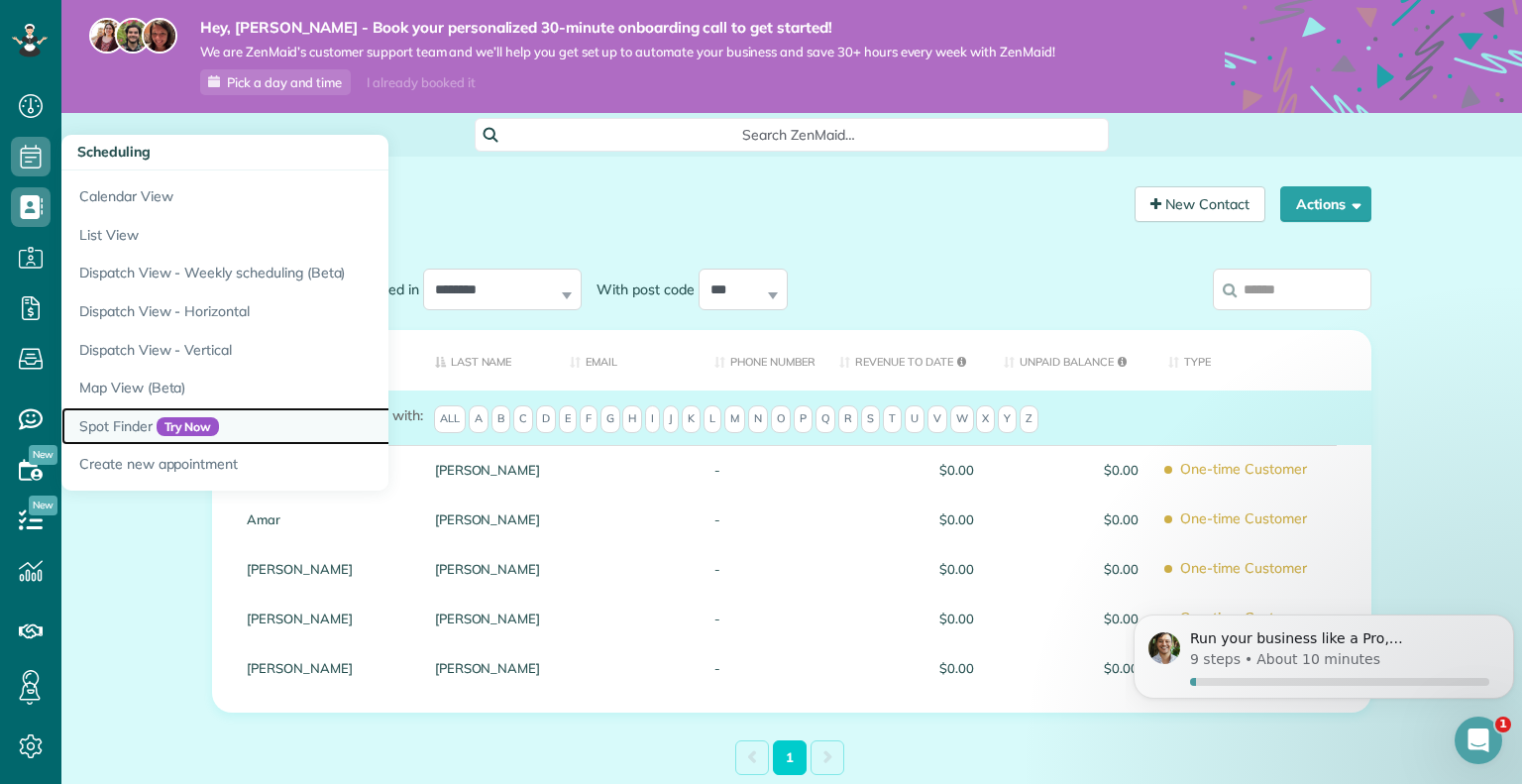
click at [141, 428] on link "Spot Finder Try Now" at bounding box center [309, 426] width 496 height 39
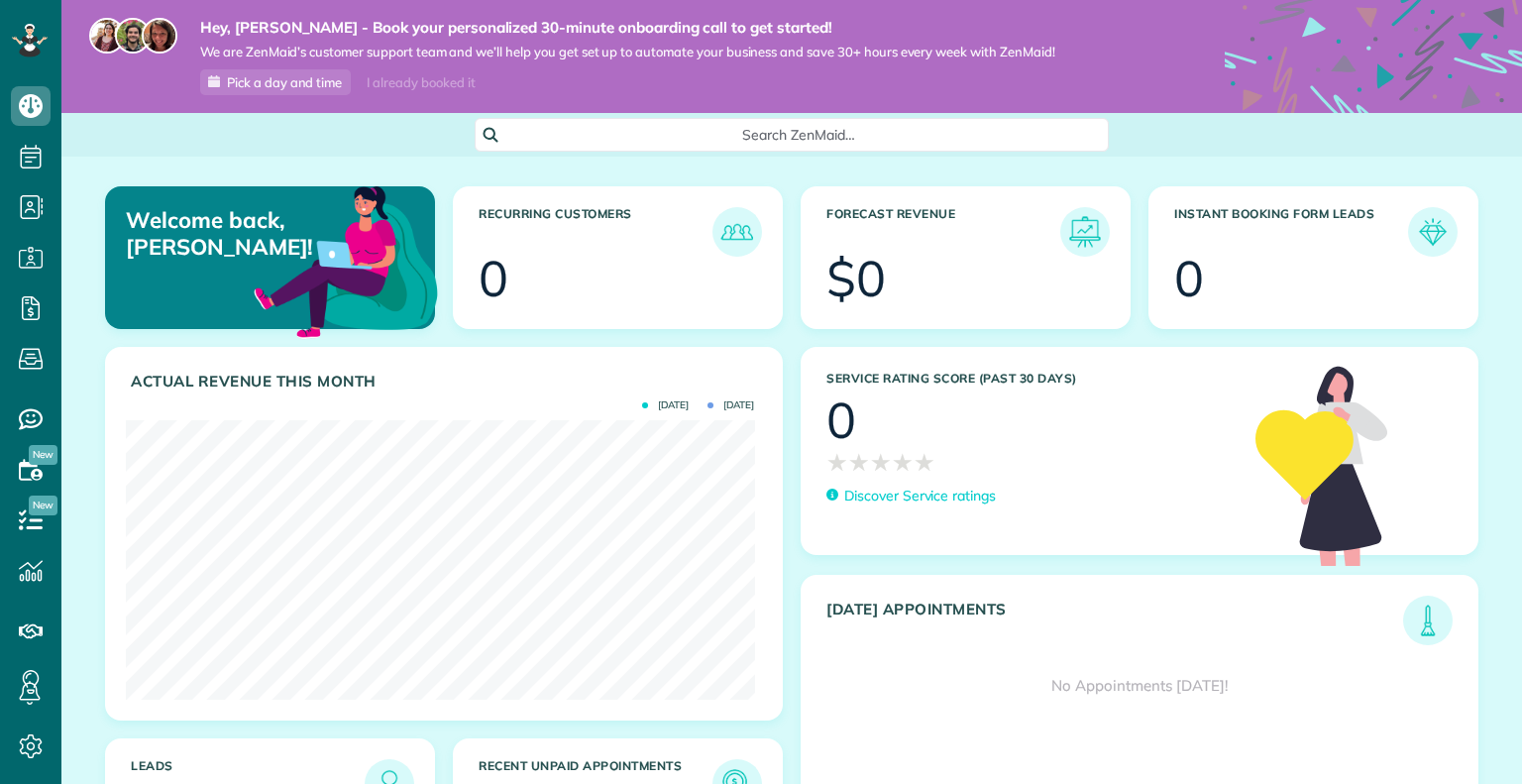
scroll to position [133, 0]
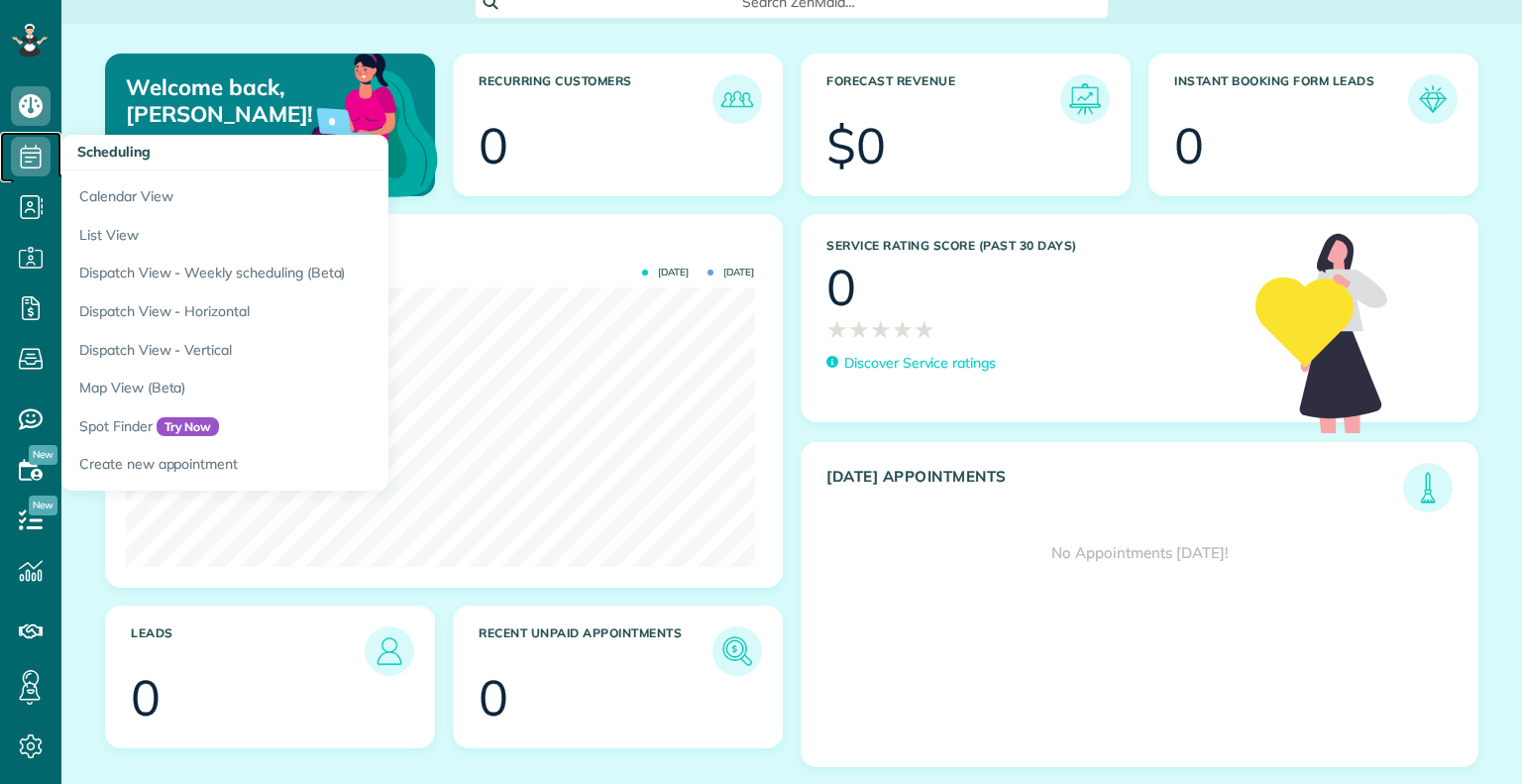
click at [32, 162] on icon at bounding box center [31, 157] width 40 height 40
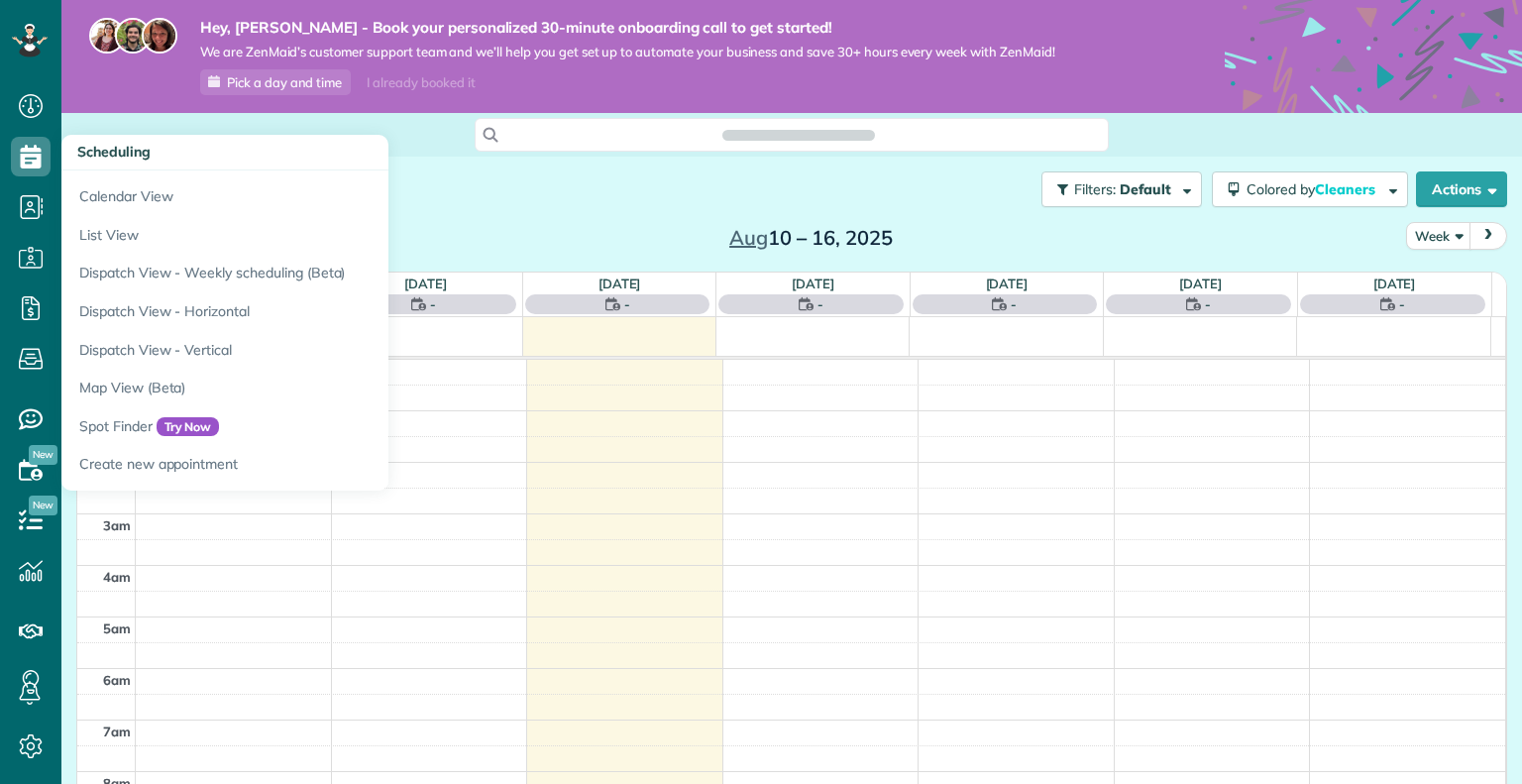
scroll to position [359, 0]
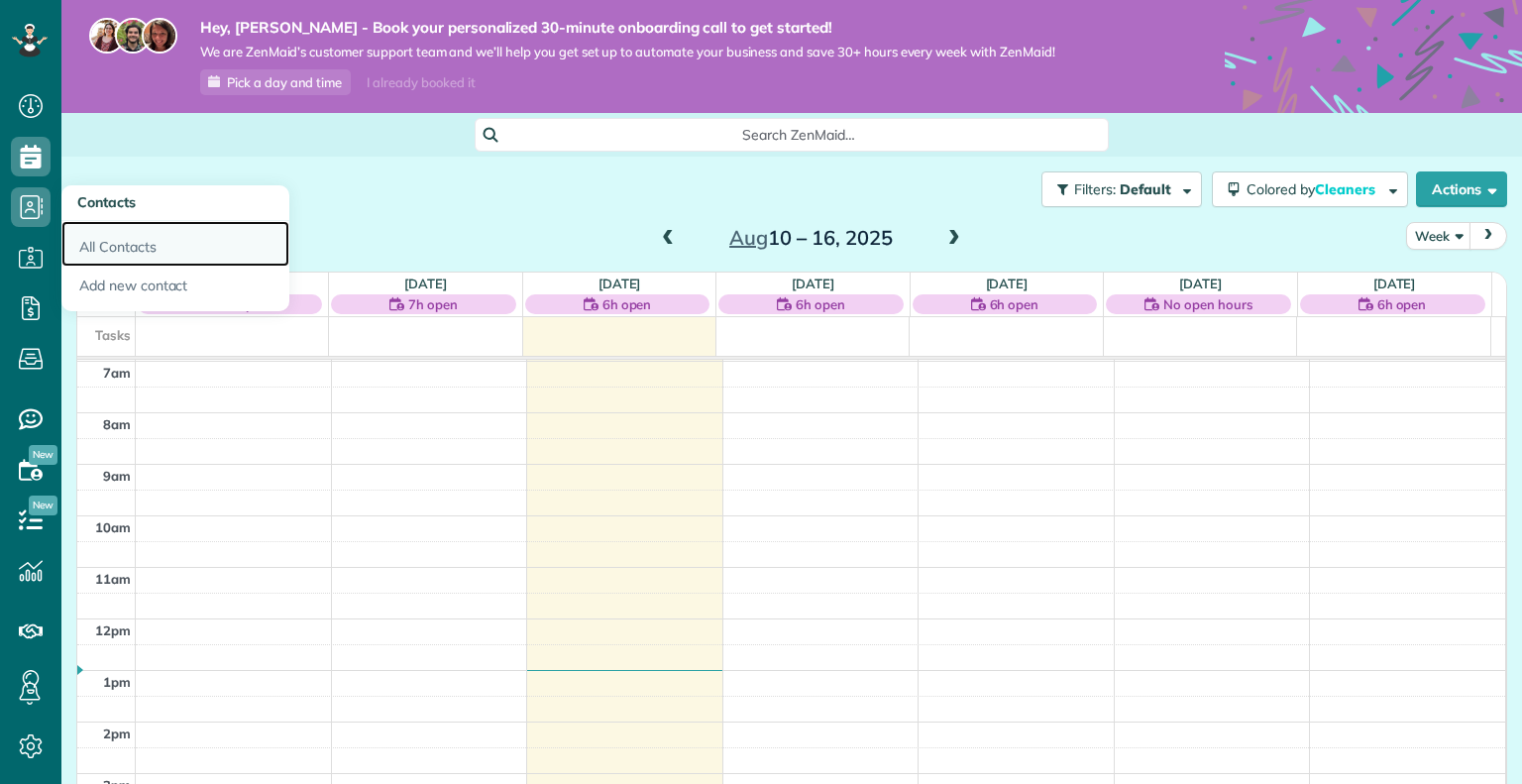
click at [113, 253] on link "All Contacts" at bounding box center [175, 244] width 228 height 46
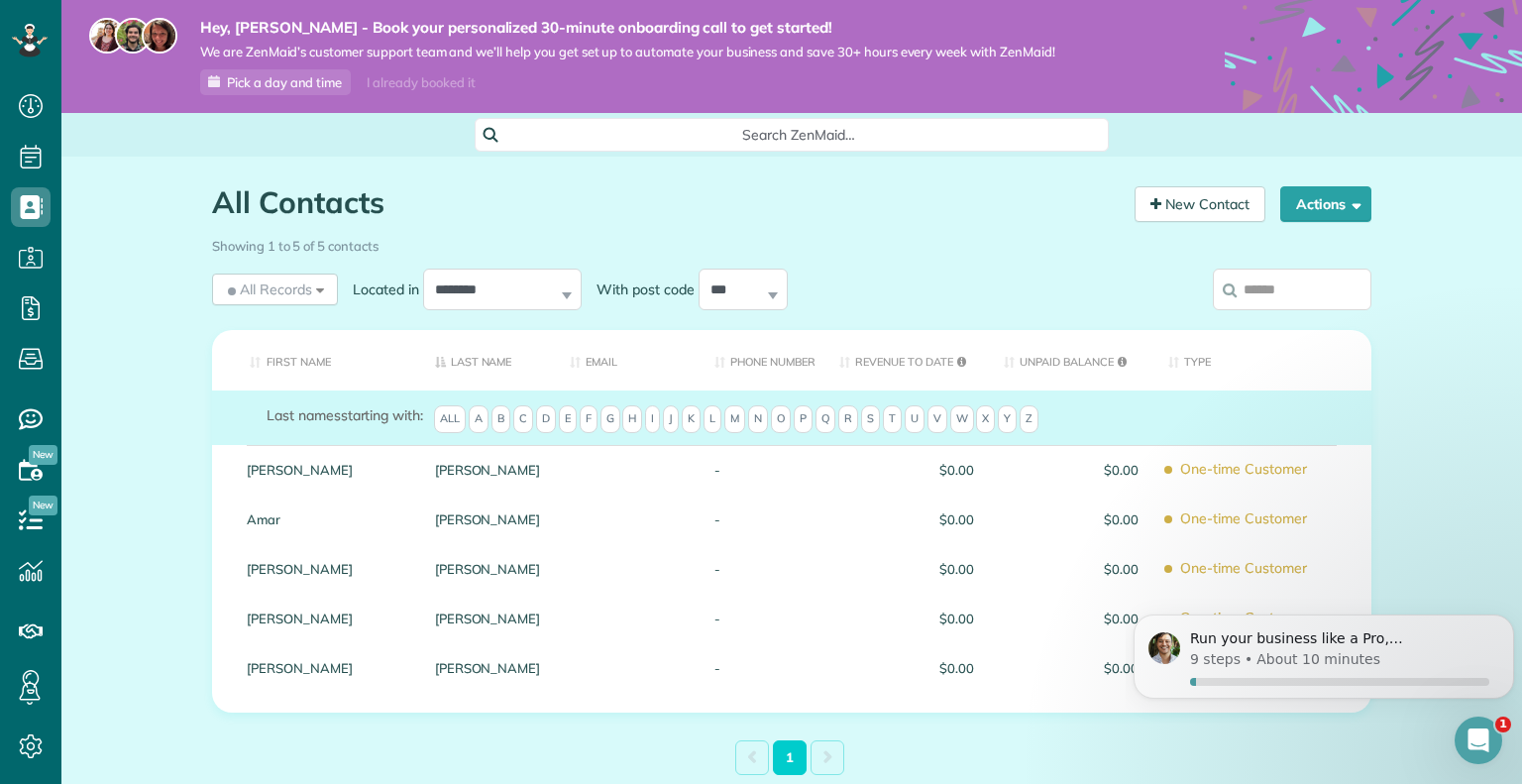
click at [113, 253] on div "All Contacts Contacts in [GEOGRAPHIC_DATA] [2 min] New Contact Actions New Cont…" at bounding box center [791, 529] width 1461 height 744
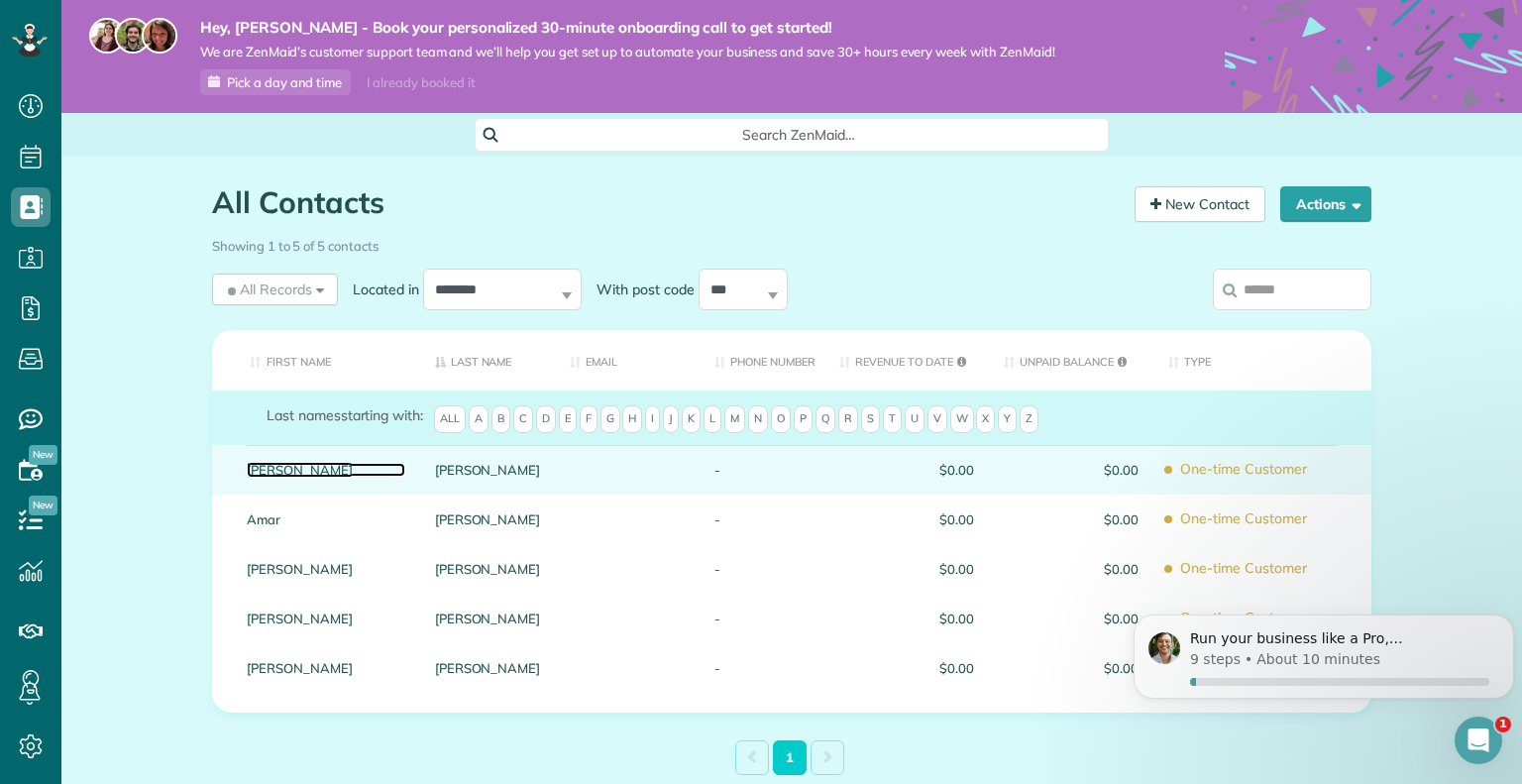
click at [294, 475] on link "[PERSON_NAME]" at bounding box center [326, 470] width 159 height 14
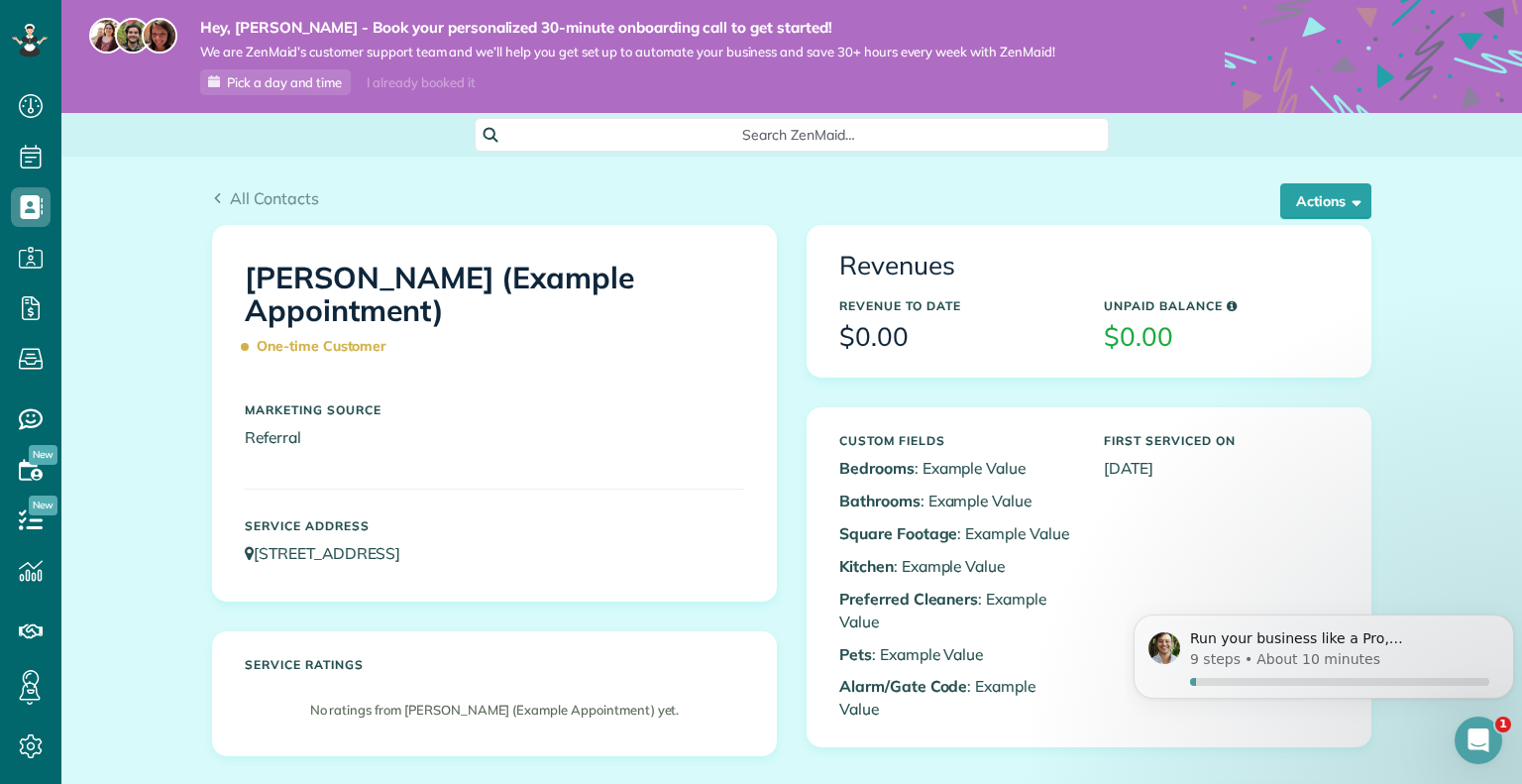
click at [314, 352] on span "One-time Customer" at bounding box center [320, 346] width 151 height 35
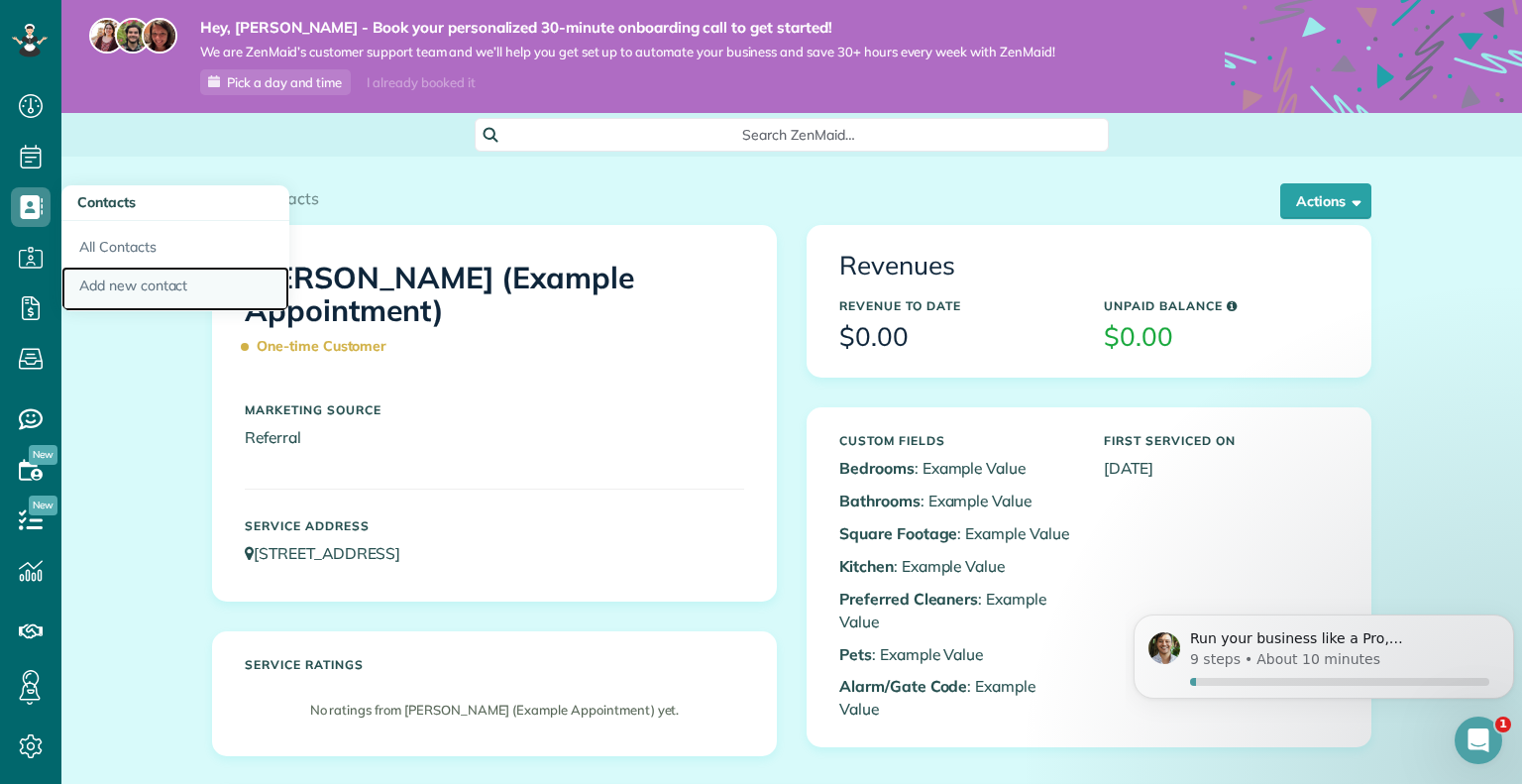
click at [123, 283] on link "Add new contact" at bounding box center [175, 290] width 228 height 46
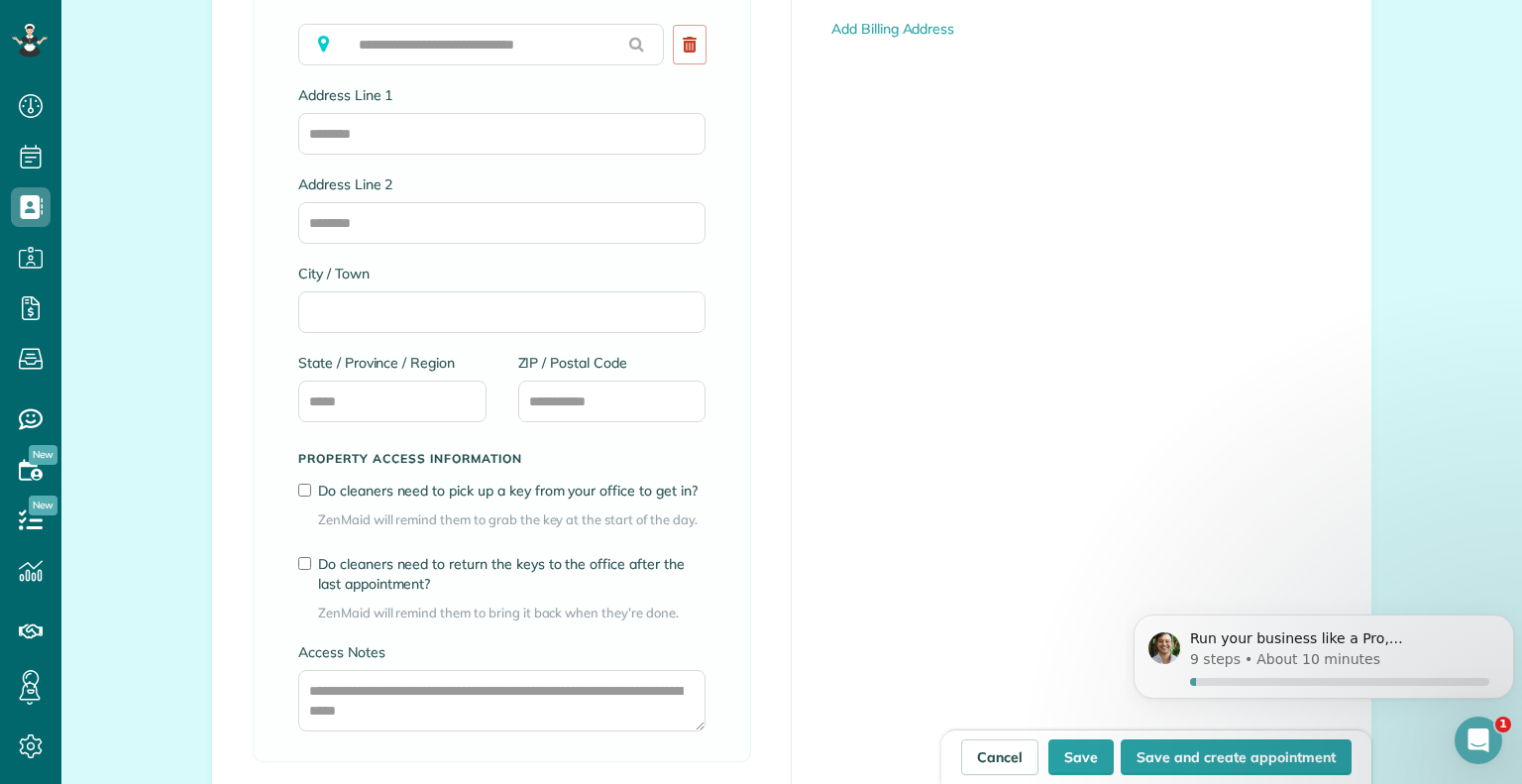
scroll to position [1224, 0]
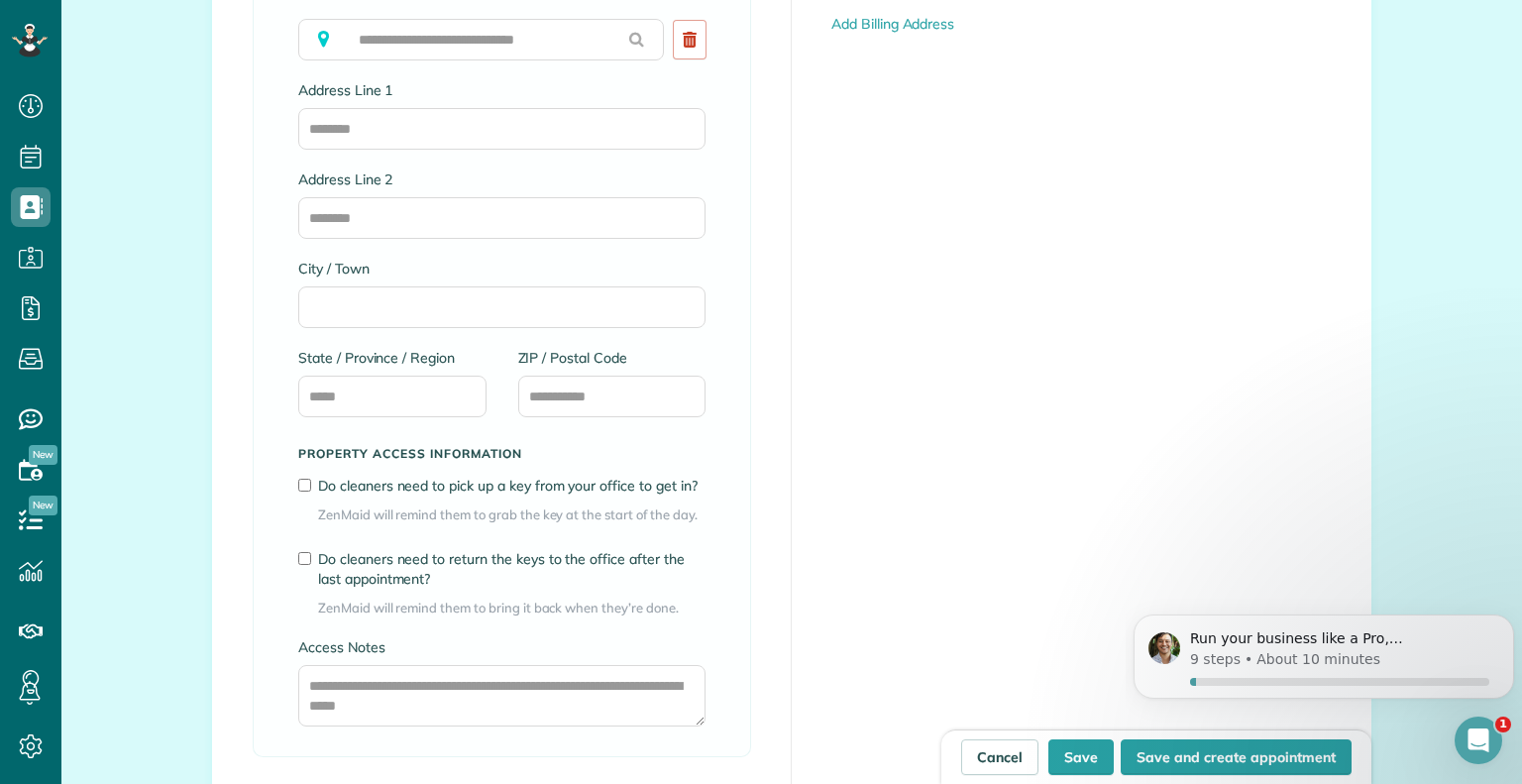
click at [686, 366] on label "ZIP / Postal Code" at bounding box center [612, 358] width 188 height 20
click at [686, 376] on input "ZIP / Postal Code" at bounding box center [612, 397] width 188 height 42
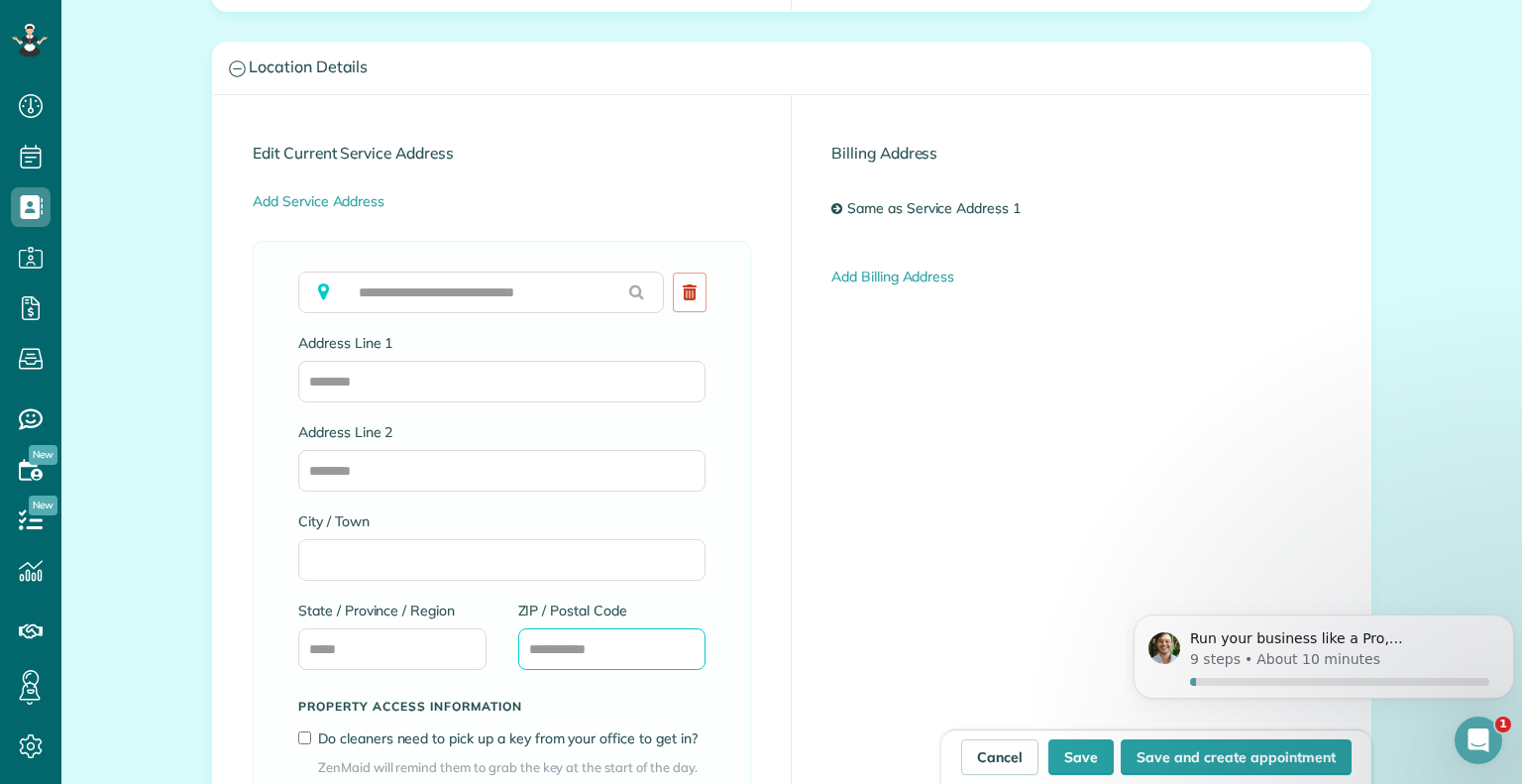
scroll to position [973, 0]
click at [14, 490] on span "Availability" at bounding box center [31, 490] width 40 height 1
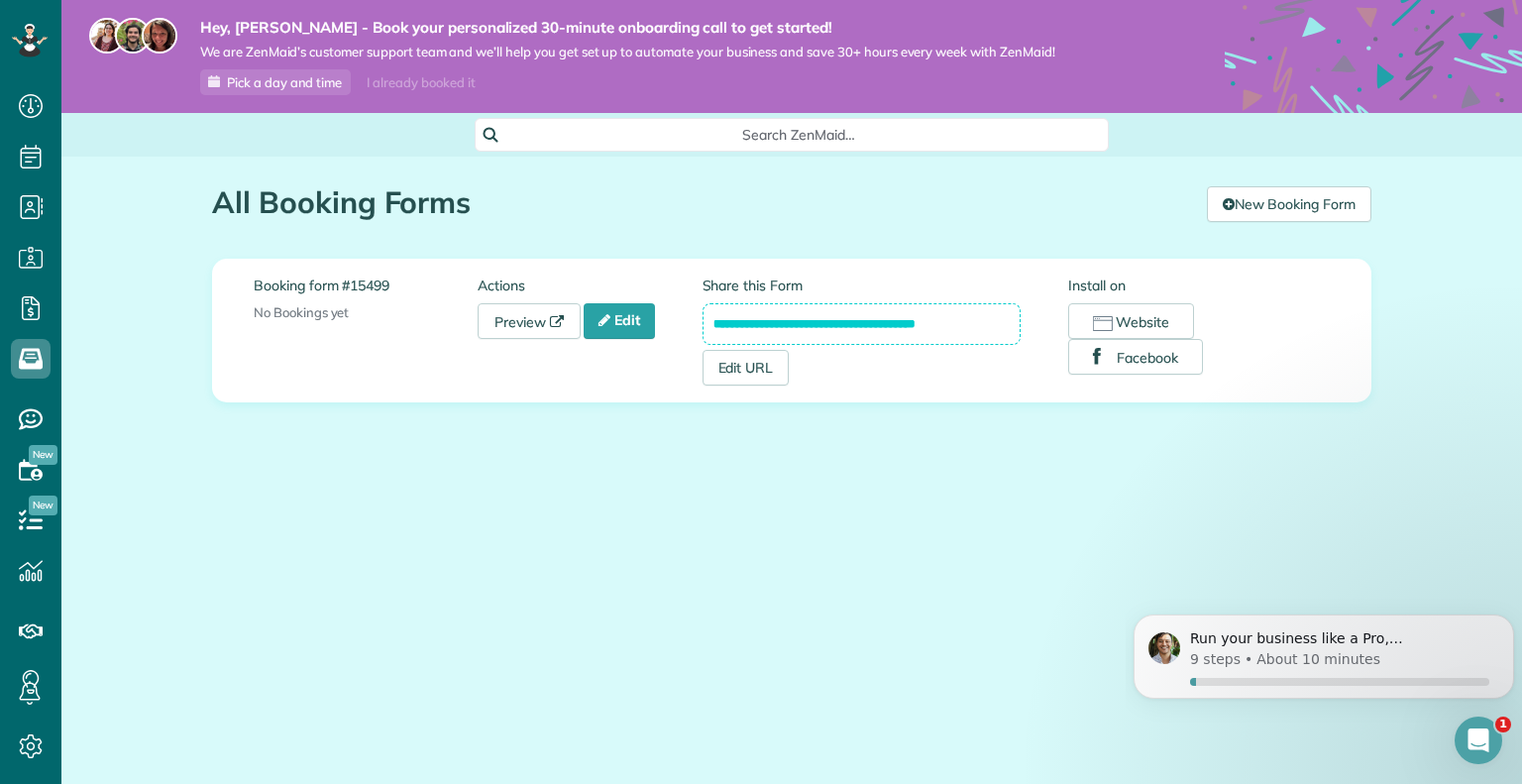
click at [120, 503] on div "**********" at bounding box center [791, 354] width 1461 height 395
click at [28, 474] on icon at bounding box center [31, 470] width 40 height 40
click at [28, 110] on use at bounding box center [31, 106] width 24 height 24
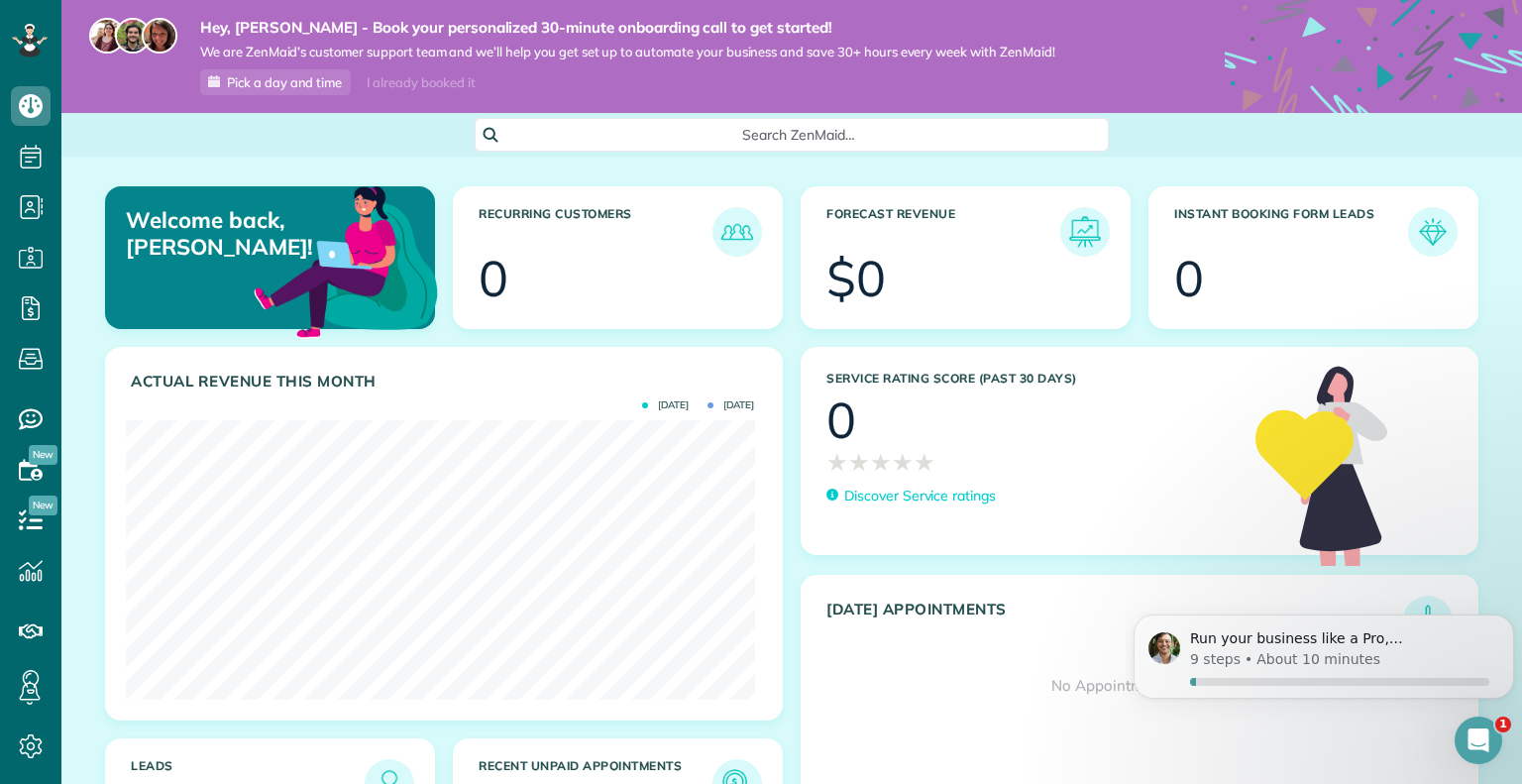
scroll to position [133, 0]
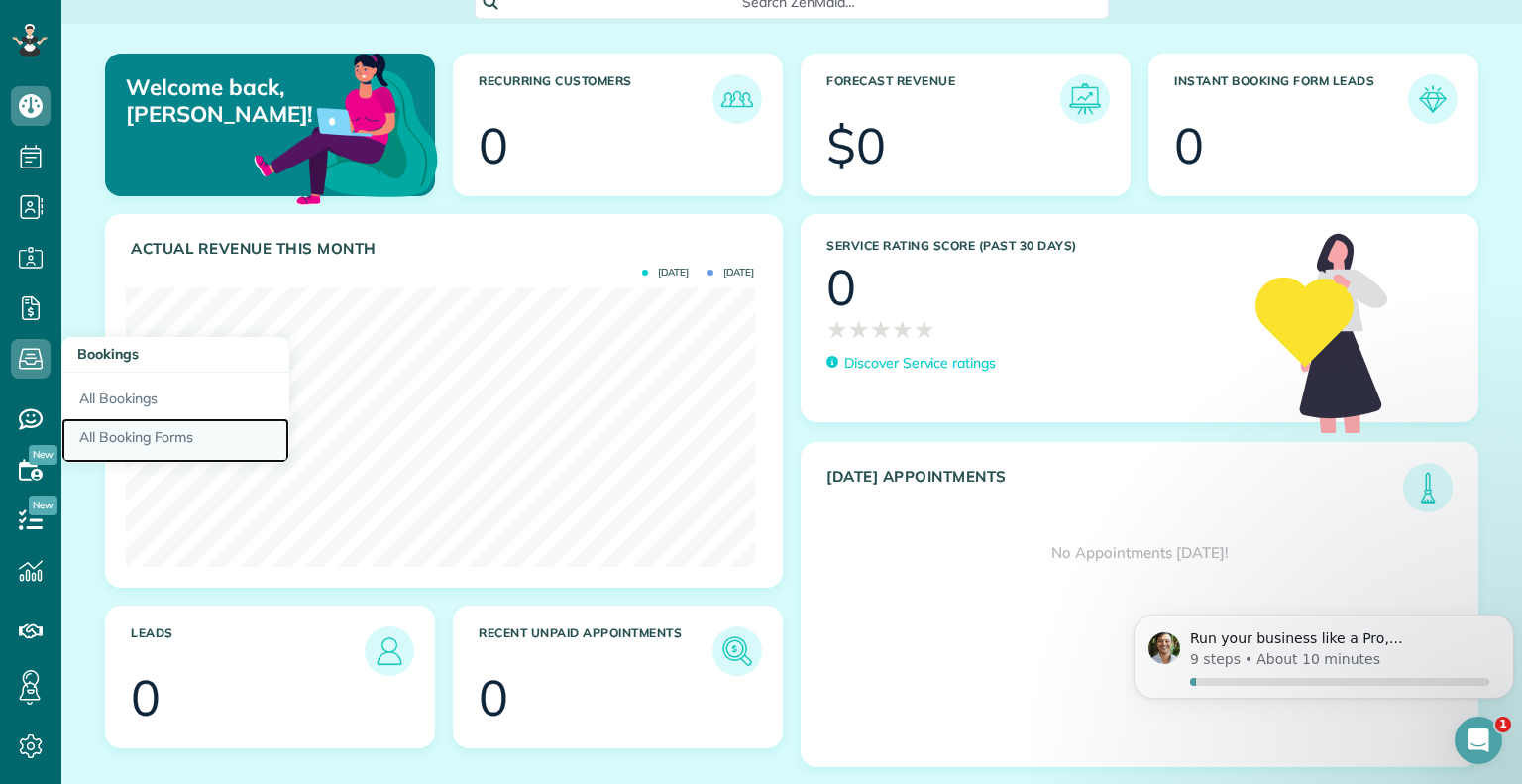
click at [124, 427] on link "All Booking Forms" at bounding box center [175, 441] width 228 height 46
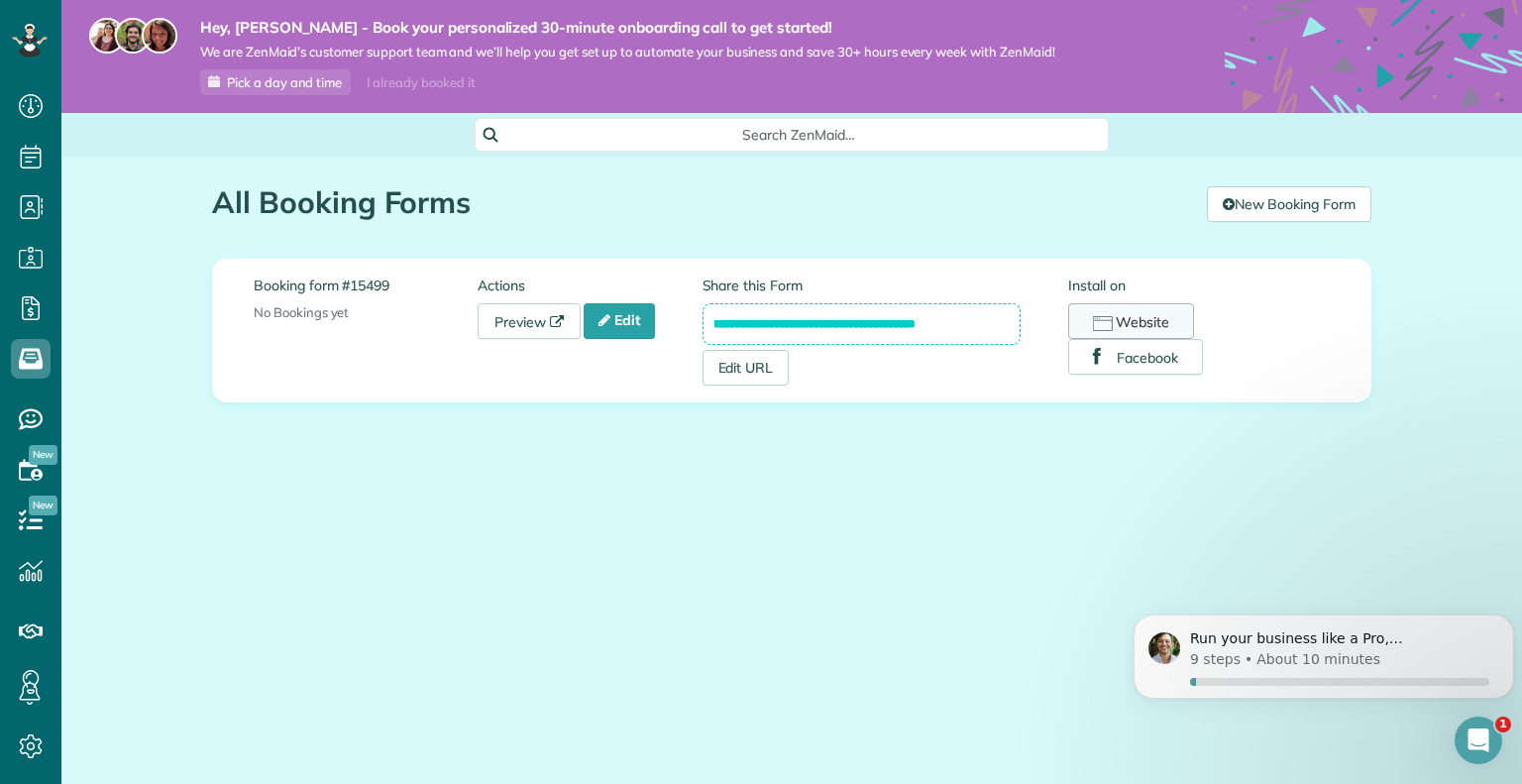
click at [1169, 331] on button "Website" at bounding box center [1132, 321] width 126 height 36
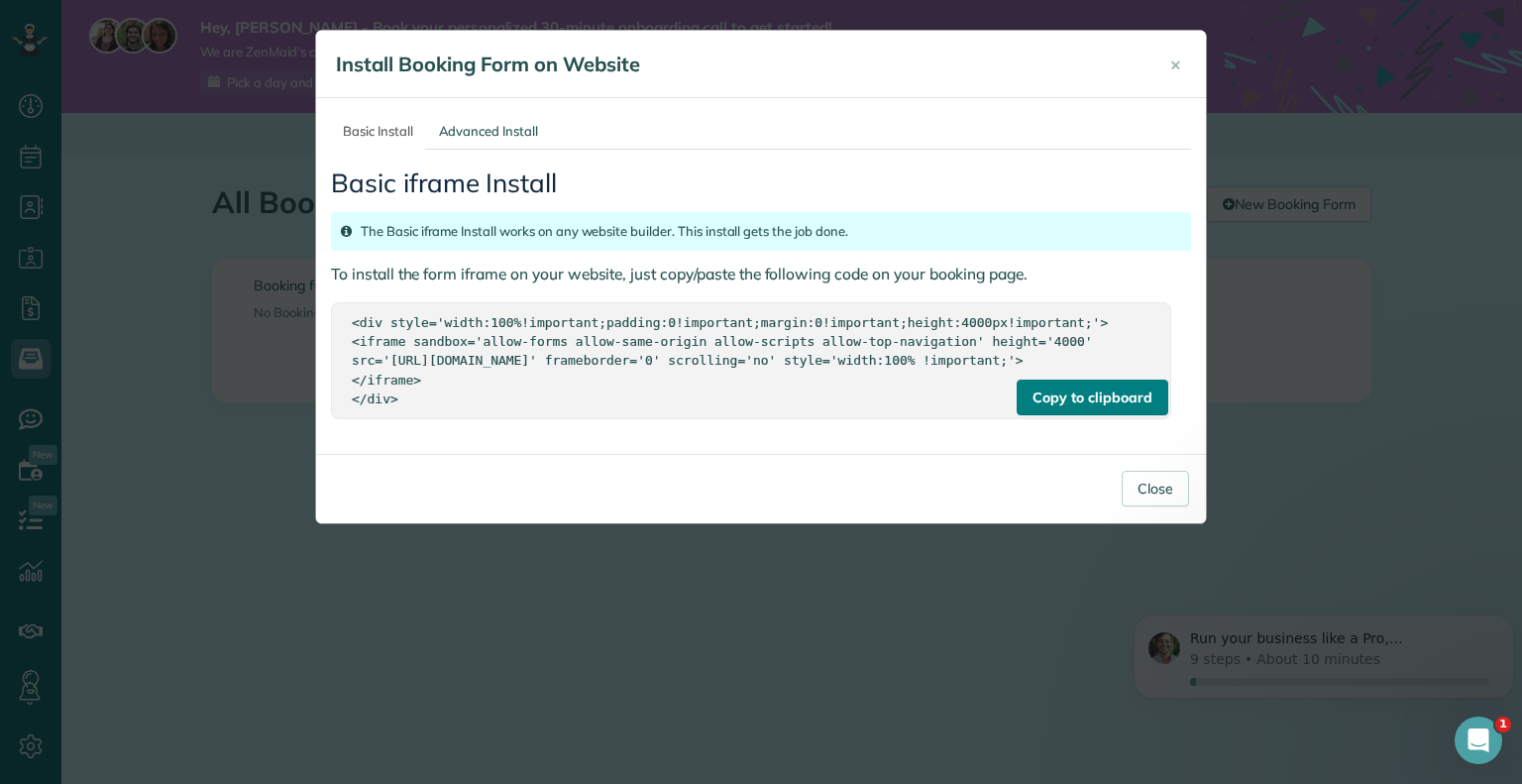
click at [1105, 414] on div "Copy to clipboard" at bounding box center [1092, 398] width 151 height 36
click at [1074, 415] on div "Copy to clipboard" at bounding box center [1092, 398] width 151 height 36
click at [1063, 415] on div "Copy to clipboard" at bounding box center [1092, 398] width 151 height 36
drag, startPoint x: 418, startPoint y: 422, endPoint x: 344, endPoint y: 318, distance: 127.9
click at [344, 318] on div "Copy to clipboard <div style='width:100%!important;padding:0!important;margin:0…" at bounding box center [751, 360] width 841 height 116
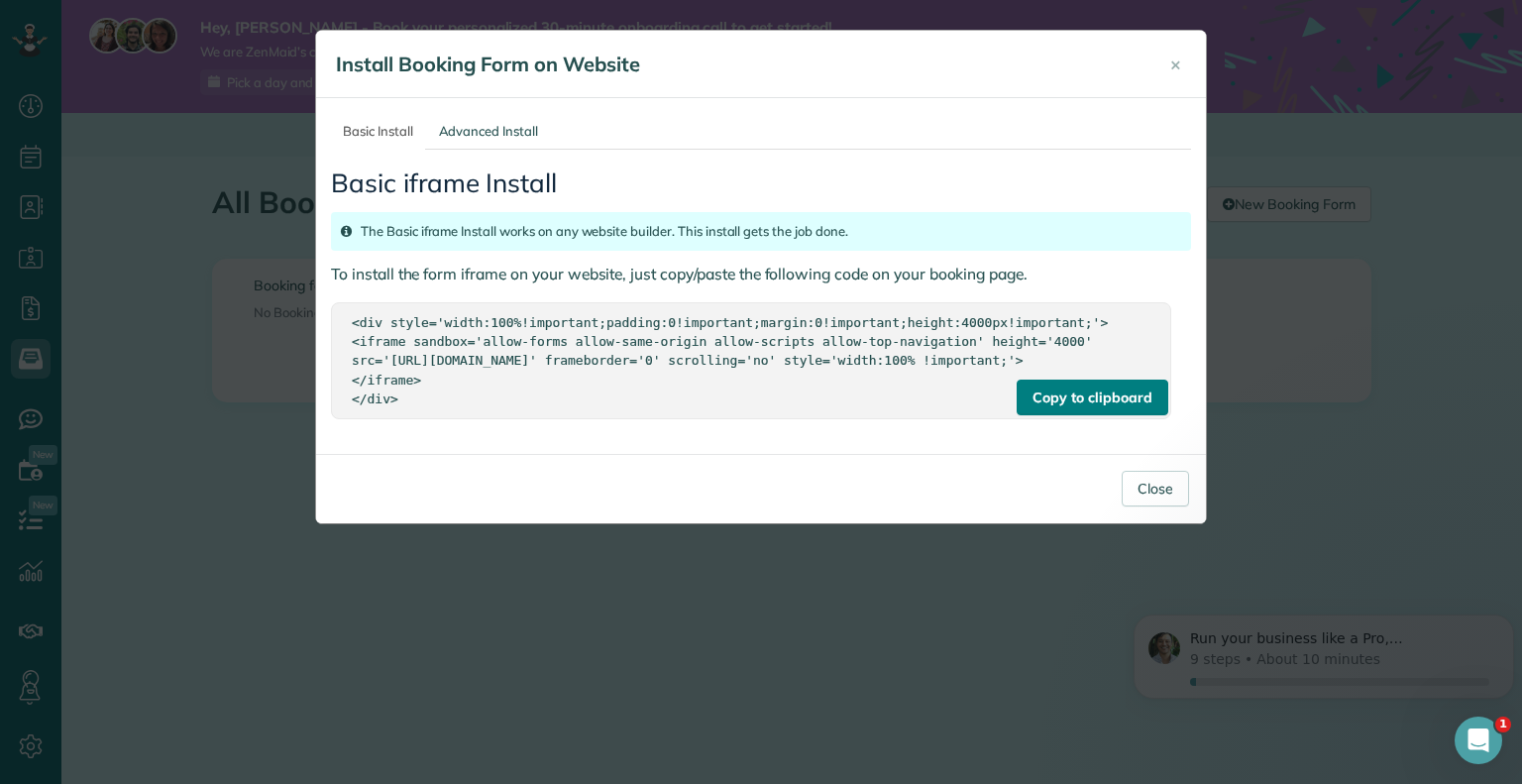
click at [1086, 415] on div "Copy to clipboard" at bounding box center [1092, 398] width 151 height 36
copy div "<div style='width:100%!important;padding:0!important;margin:0!important;height:…"
click at [1086, 415] on div "Copy to clipboard" at bounding box center [1092, 398] width 151 height 36
